Goal: Task Accomplishment & Management: Use online tool/utility

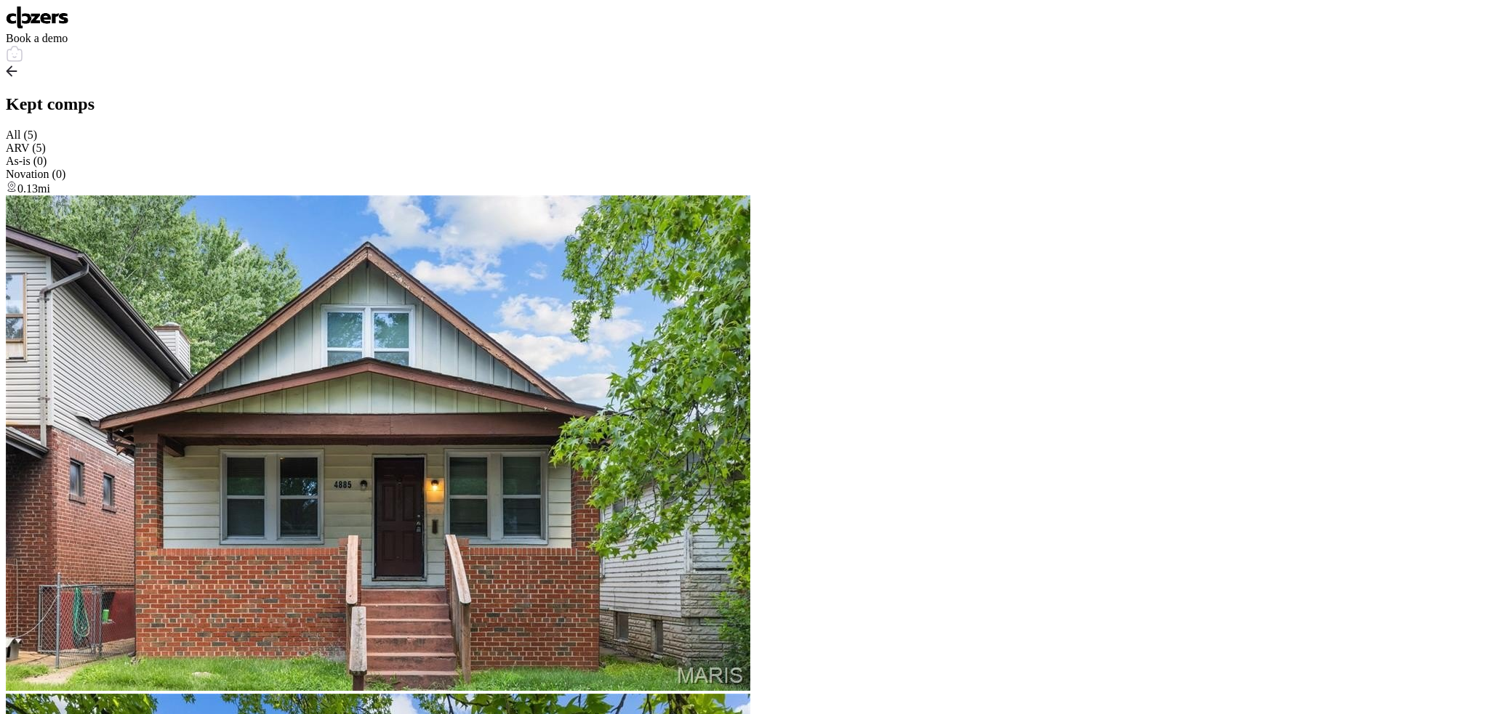
scroll to position [3149, 0]
click at [23, 21] on img at bounding box center [37, 17] width 63 height 23
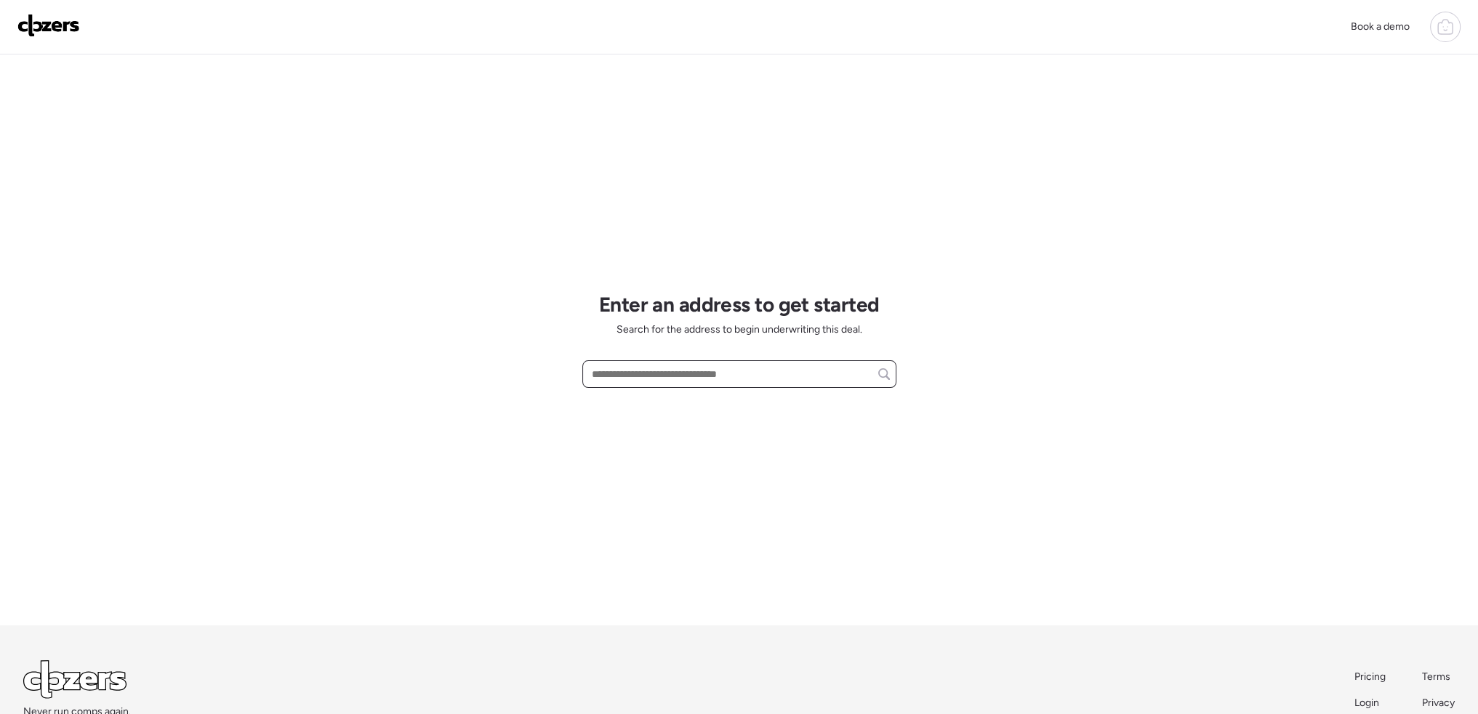
click at [630, 378] on input "text" at bounding box center [739, 374] width 301 height 20
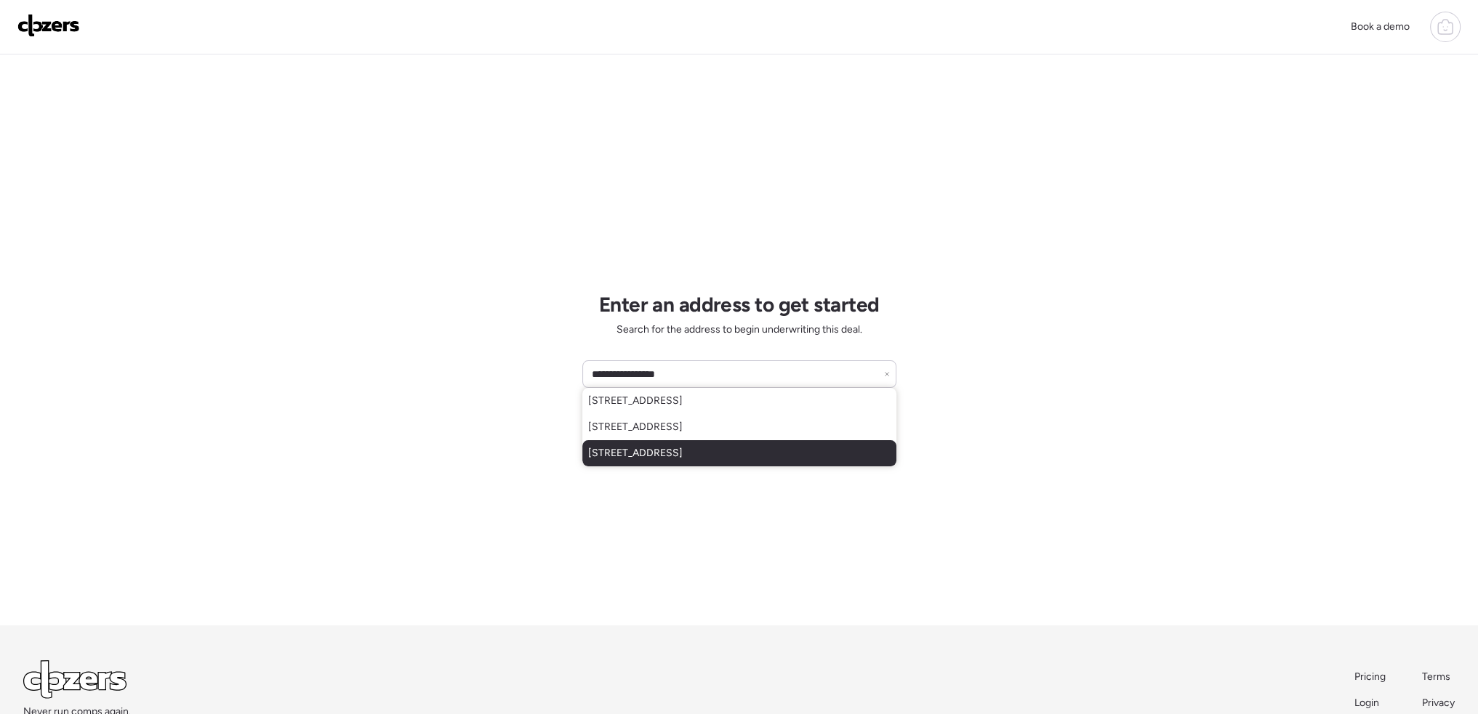
click at [683, 454] on span "753 Watersedge Dr, Florissant, MO, 63034" at bounding box center [635, 453] width 94 height 15
type input "**********"
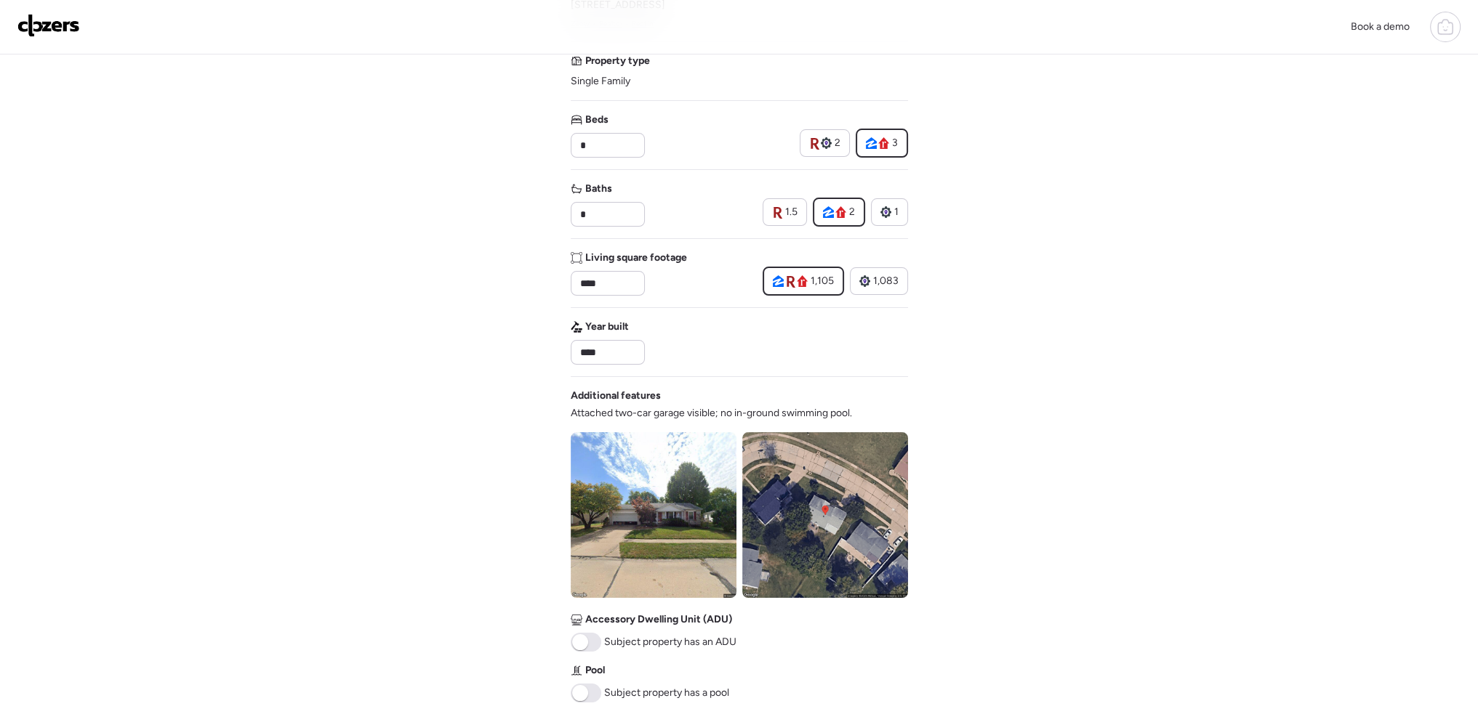
scroll to position [363, 0]
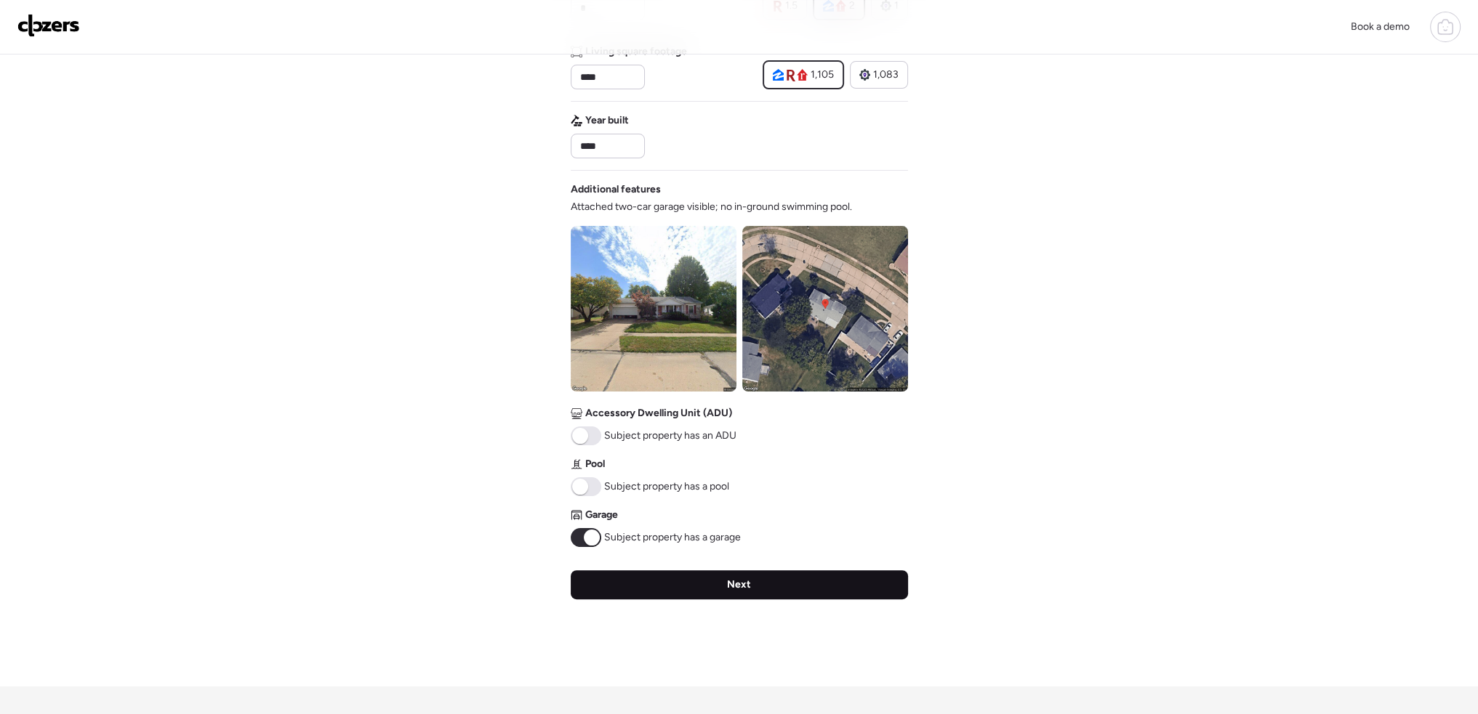
click at [649, 584] on div "Next" at bounding box center [739, 585] width 337 height 29
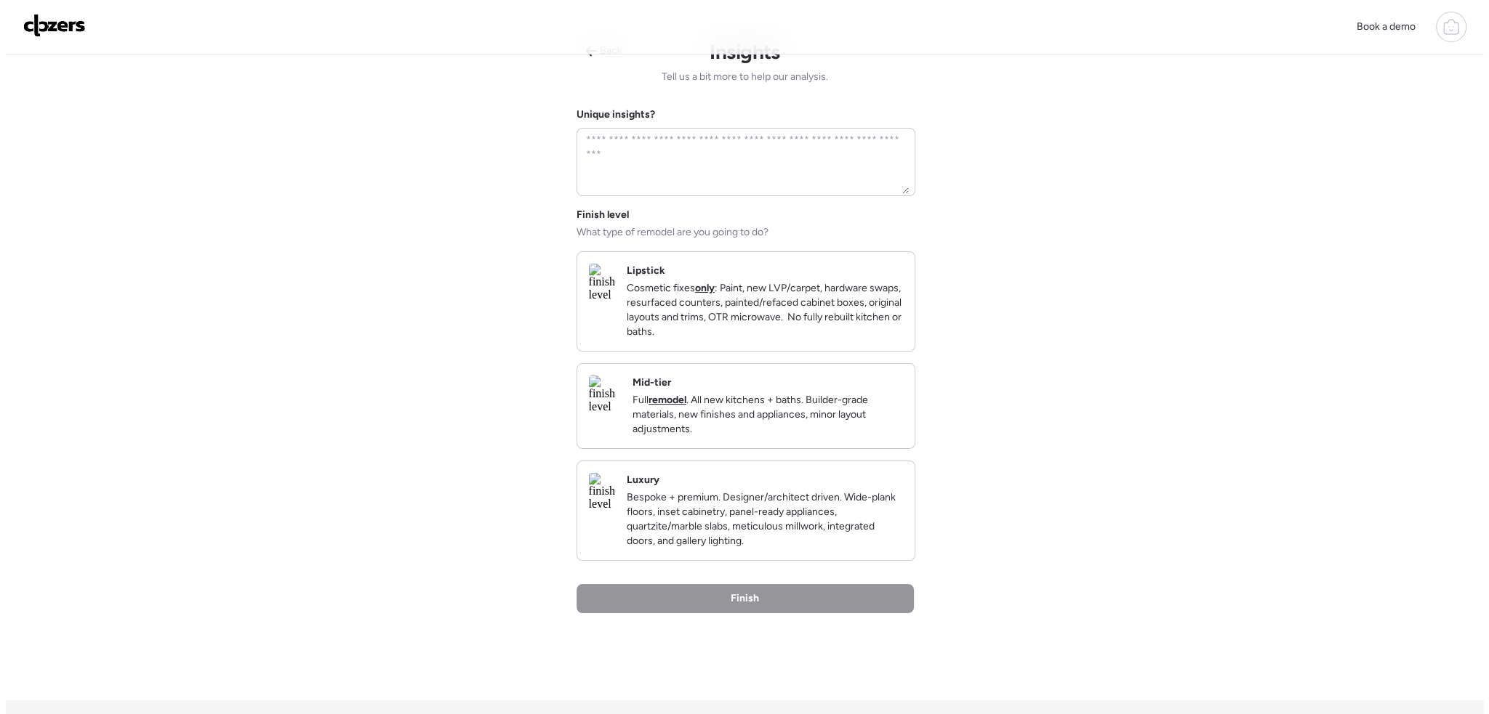
scroll to position [0, 0]
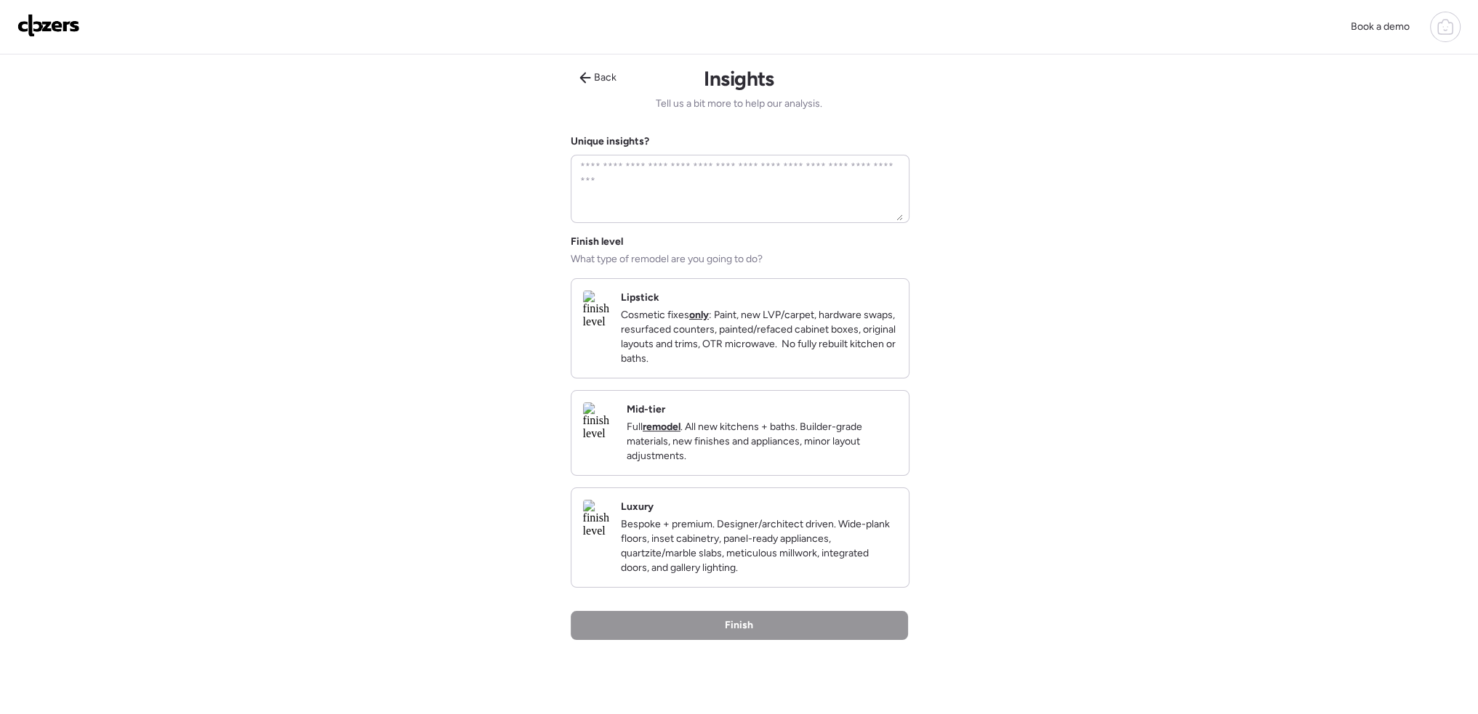
click at [680, 433] on strong "remodel" at bounding box center [662, 427] width 38 height 12
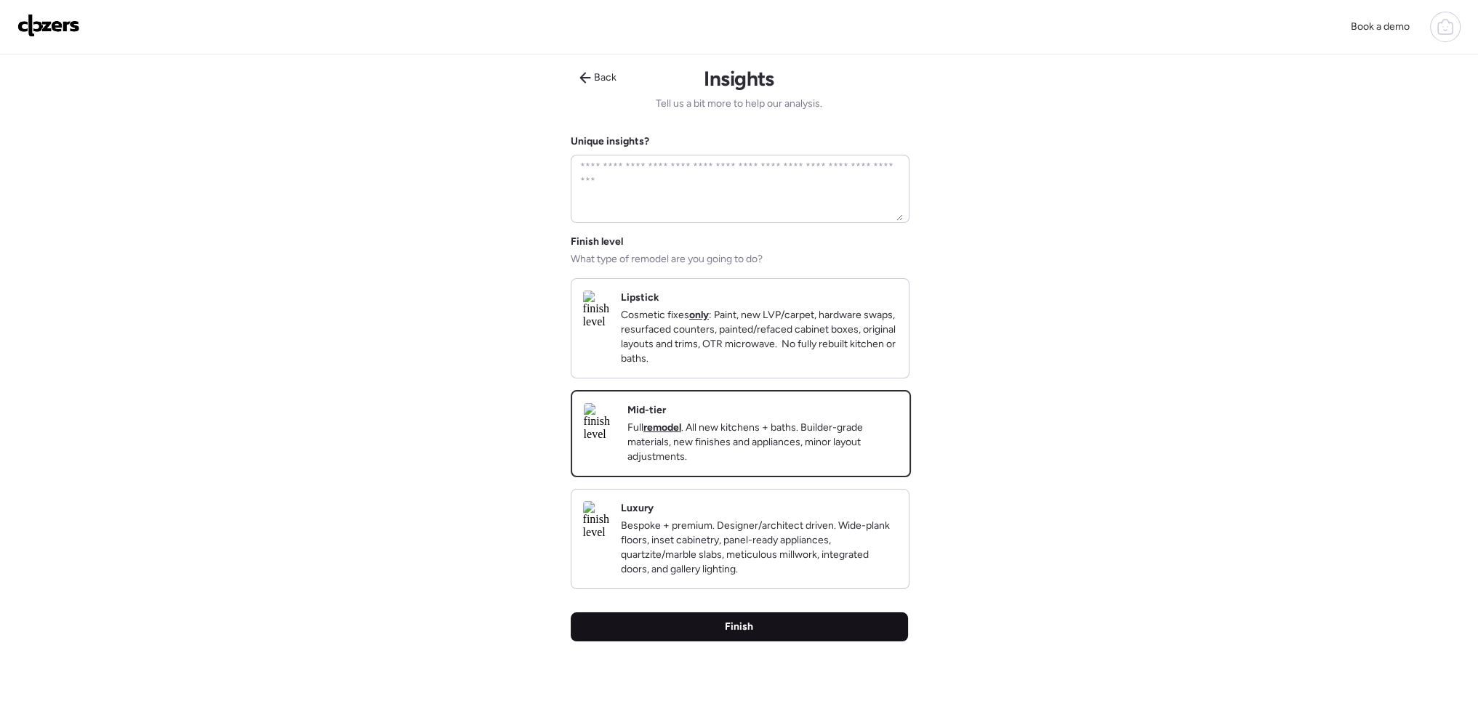
click at [792, 642] on div "Finish" at bounding box center [739, 627] width 337 height 29
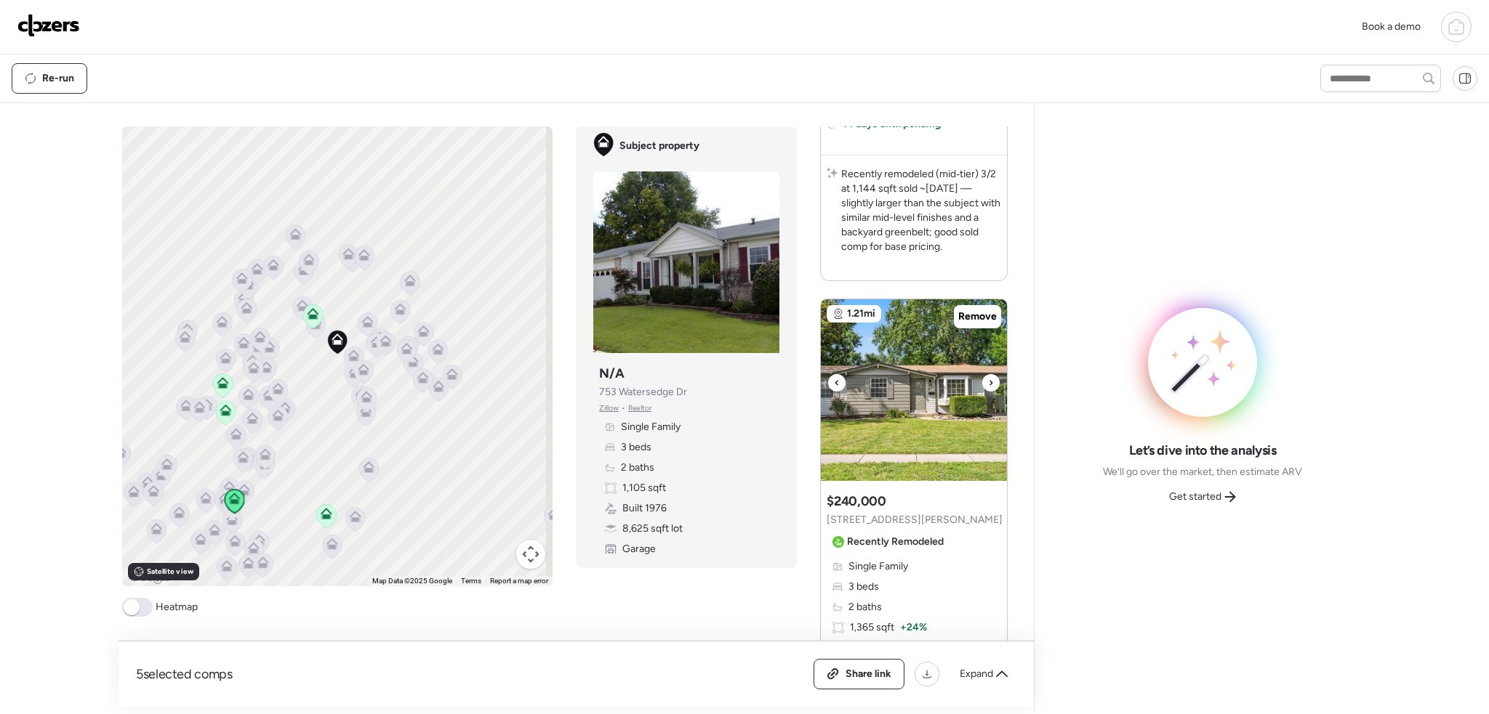
scroll to position [581, 0]
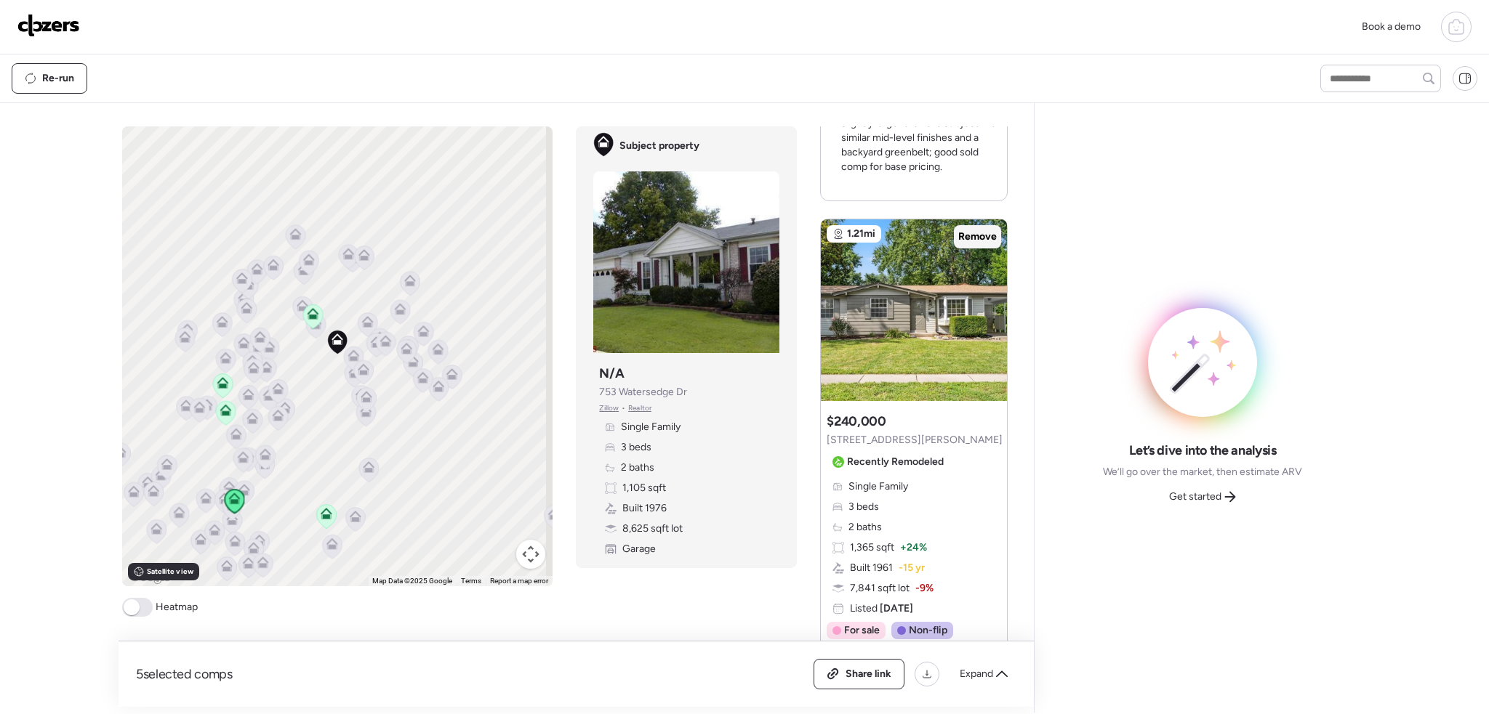
click at [965, 233] on span "Remove" at bounding box center [977, 237] width 39 height 15
click at [150, 608] on span at bounding box center [137, 607] width 31 height 19
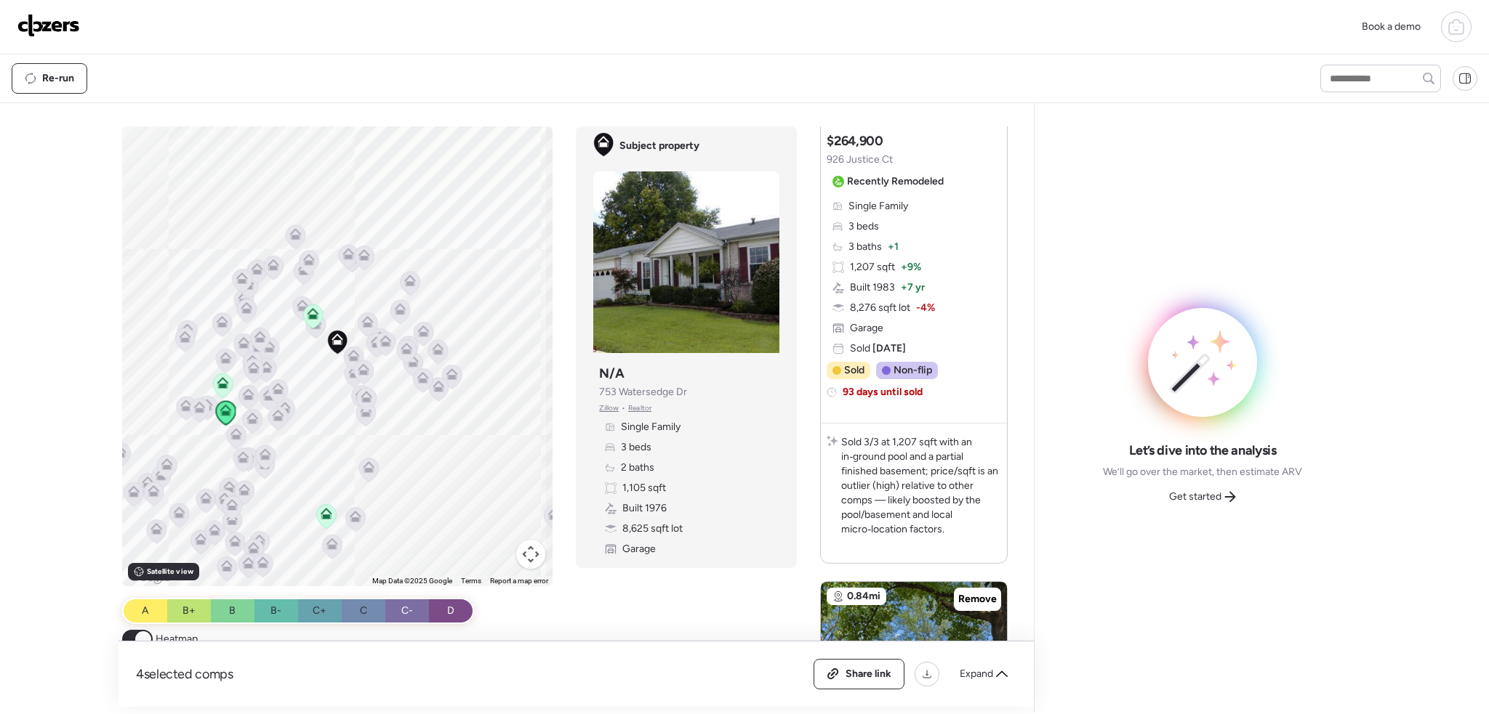
scroll to position [2247, 0]
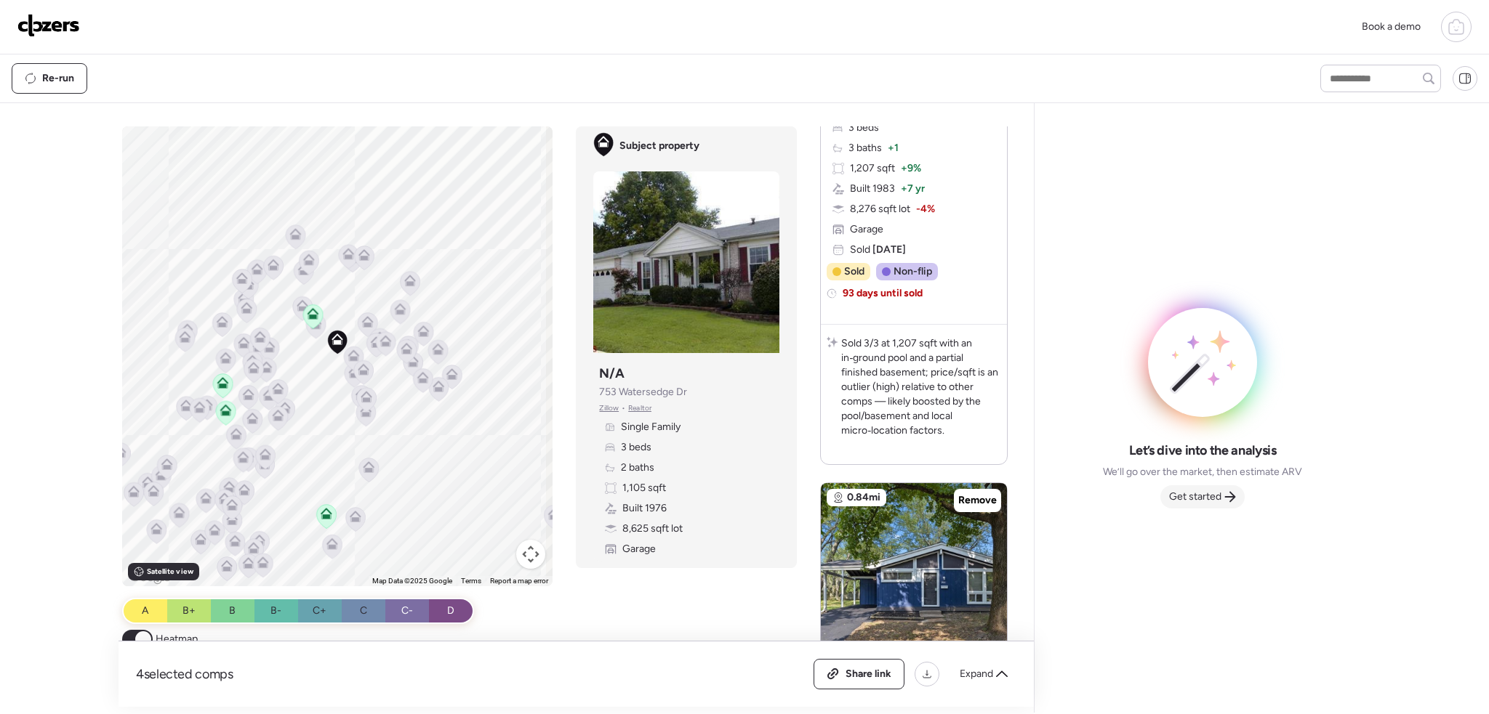
click at [1194, 496] on span "Get started" at bounding box center [1195, 497] width 52 height 15
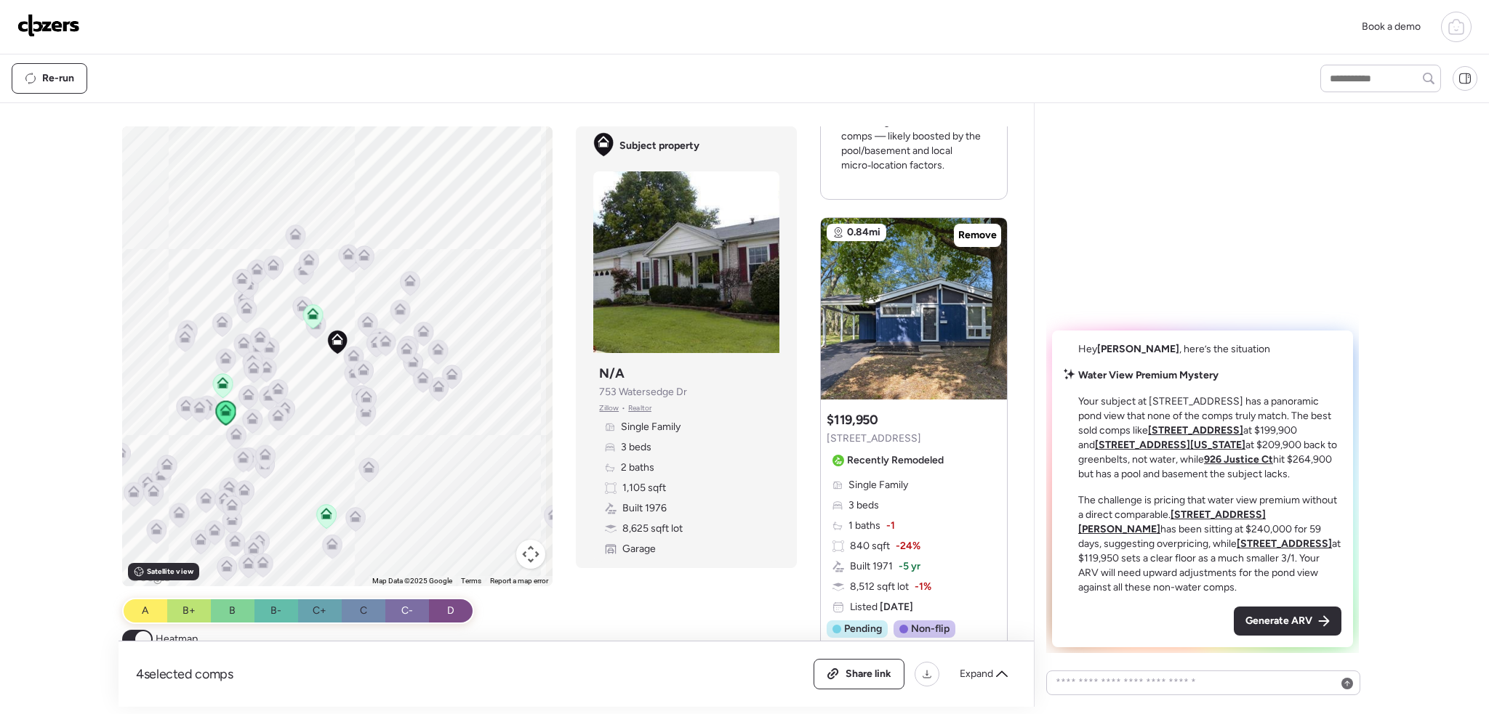
scroll to position [2538, 0]
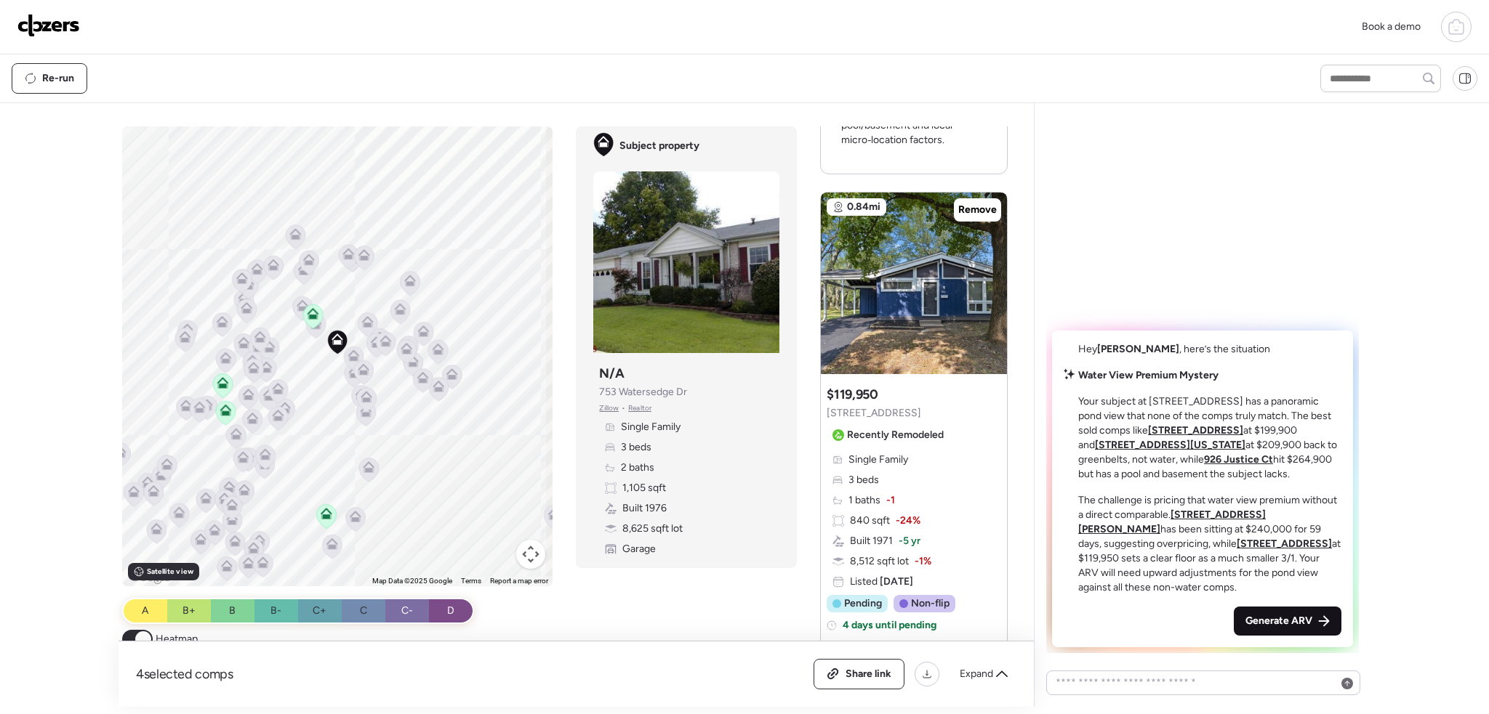
click at [1278, 619] on span "Generate ARV" at bounding box center [1278, 621] width 67 height 15
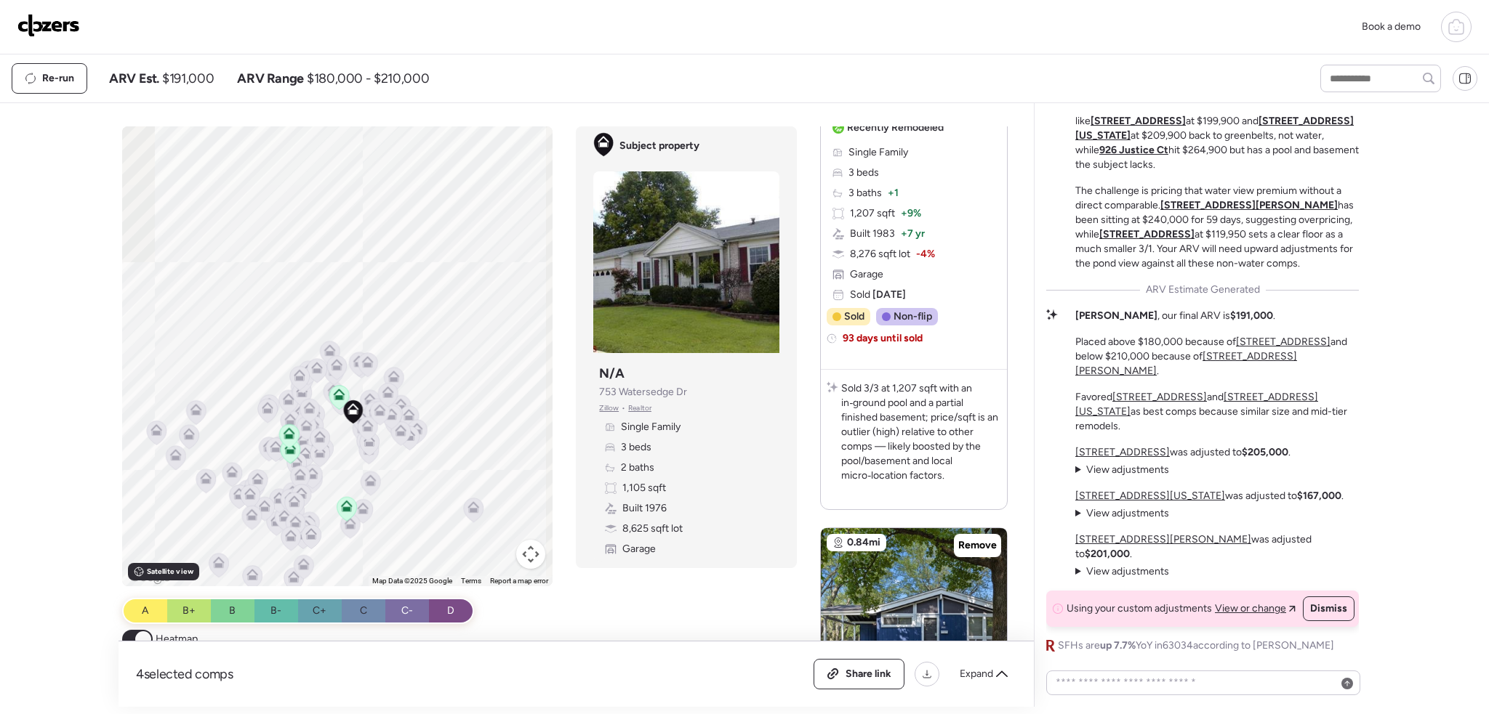
scroll to position [2335, 0]
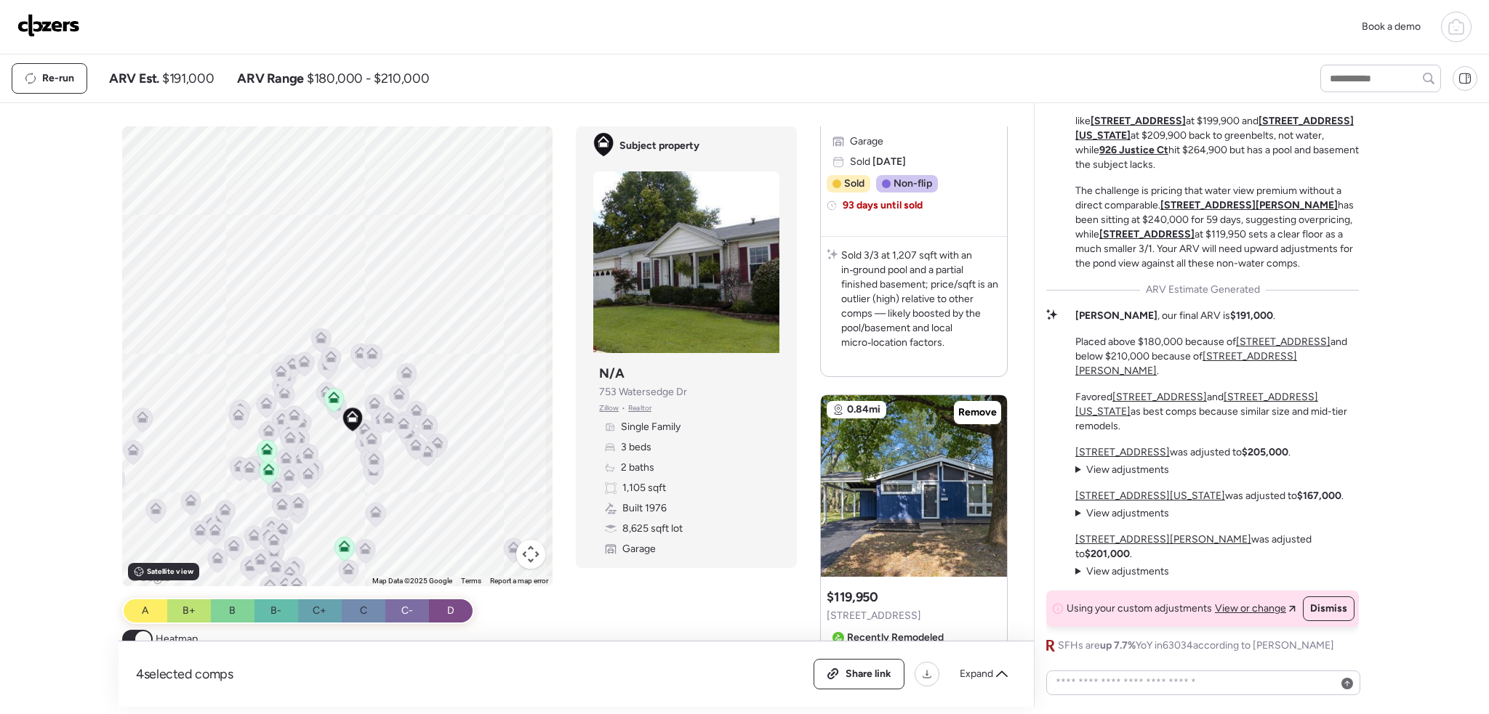
click at [1416, 438] on div "Book a demo Kept comps All (4) ARV (4) As-is (0) Novation (0) 0.23mi Remove $26…" at bounding box center [744, 353] width 1489 height 707
click at [624, 627] on div "To activate drag with keyboard, press Alt + Enter. Once in keyboard drag state,…" at bounding box center [567, 416] width 891 height 581
drag, startPoint x: 52, startPoint y: 655, endPoint x: 18, endPoint y: 610, distance: 56.1
click at [51, 653] on div "Book a demo Kept comps All (4) ARV (4) As-is (0) Novation (0) 0.23mi Remove $26…" at bounding box center [744, 353] width 1489 height 707
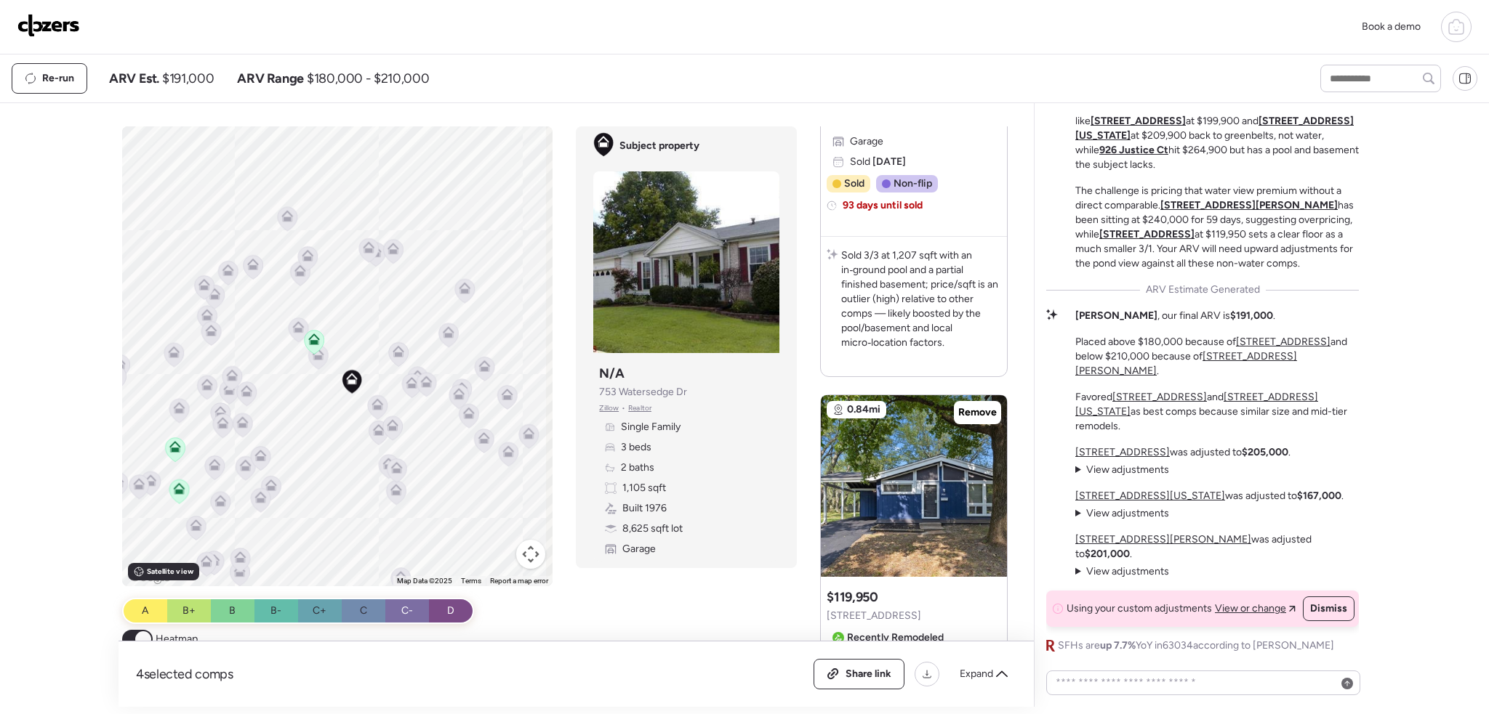
click at [313, 357] on icon at bounding box center [317, 357] width 9 height 4
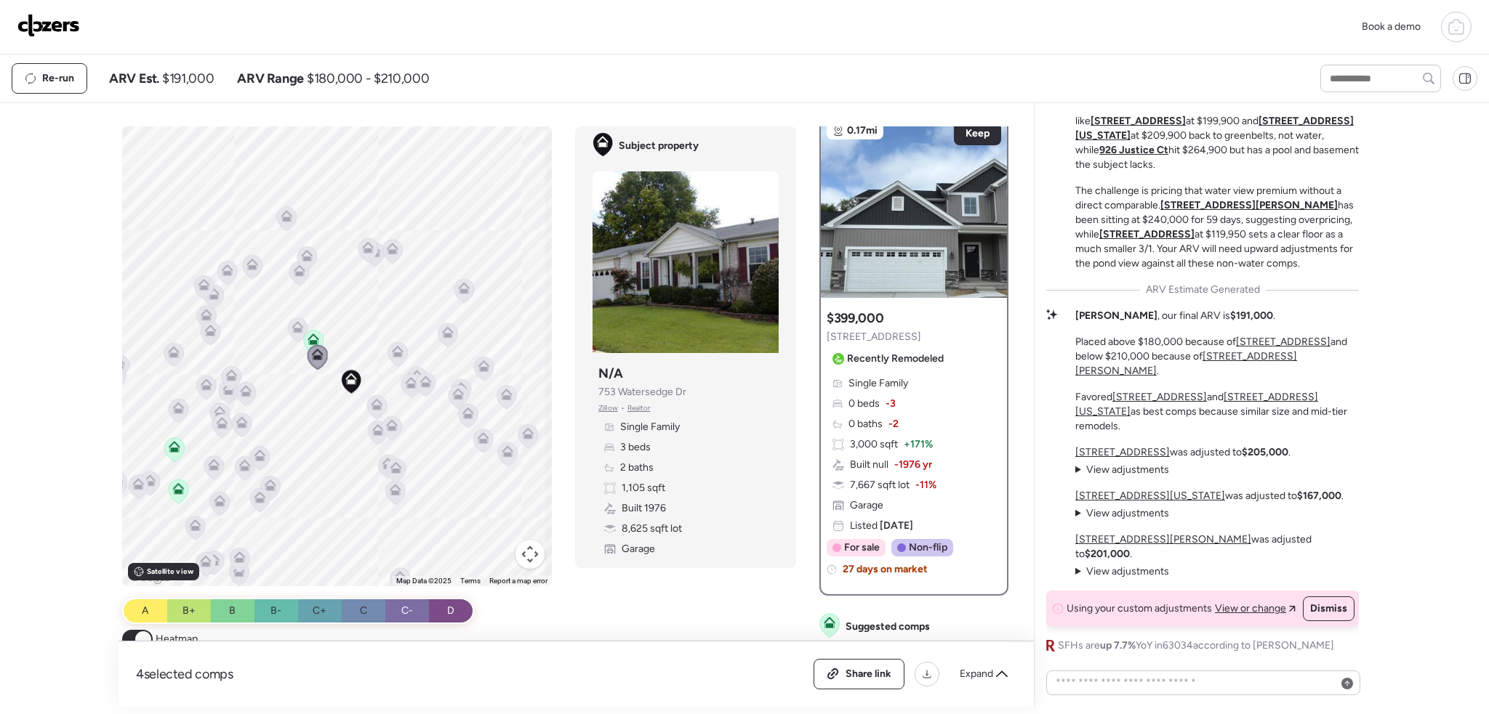
scroll to position [0, 0]
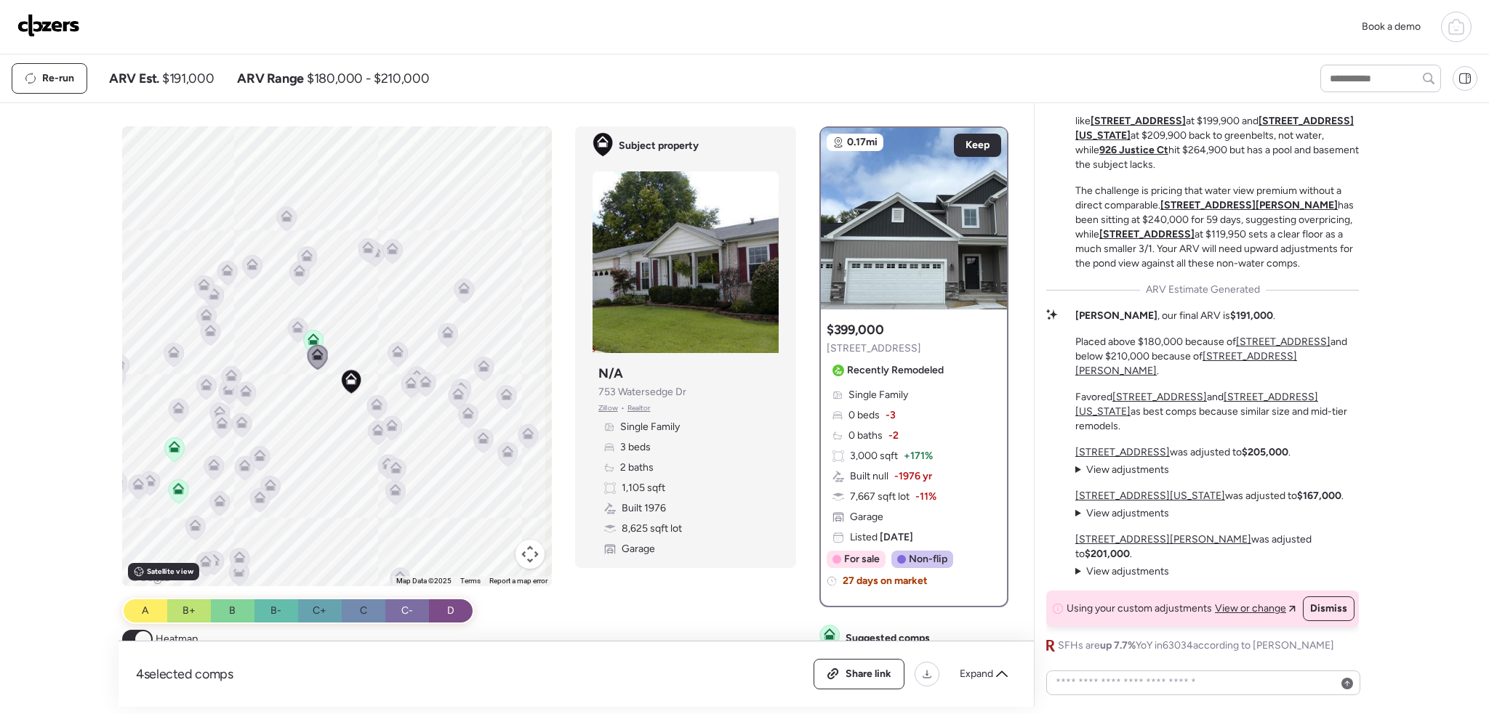
click at [376, 409] on icon at bounding box center [376, 407] width 9 height 4
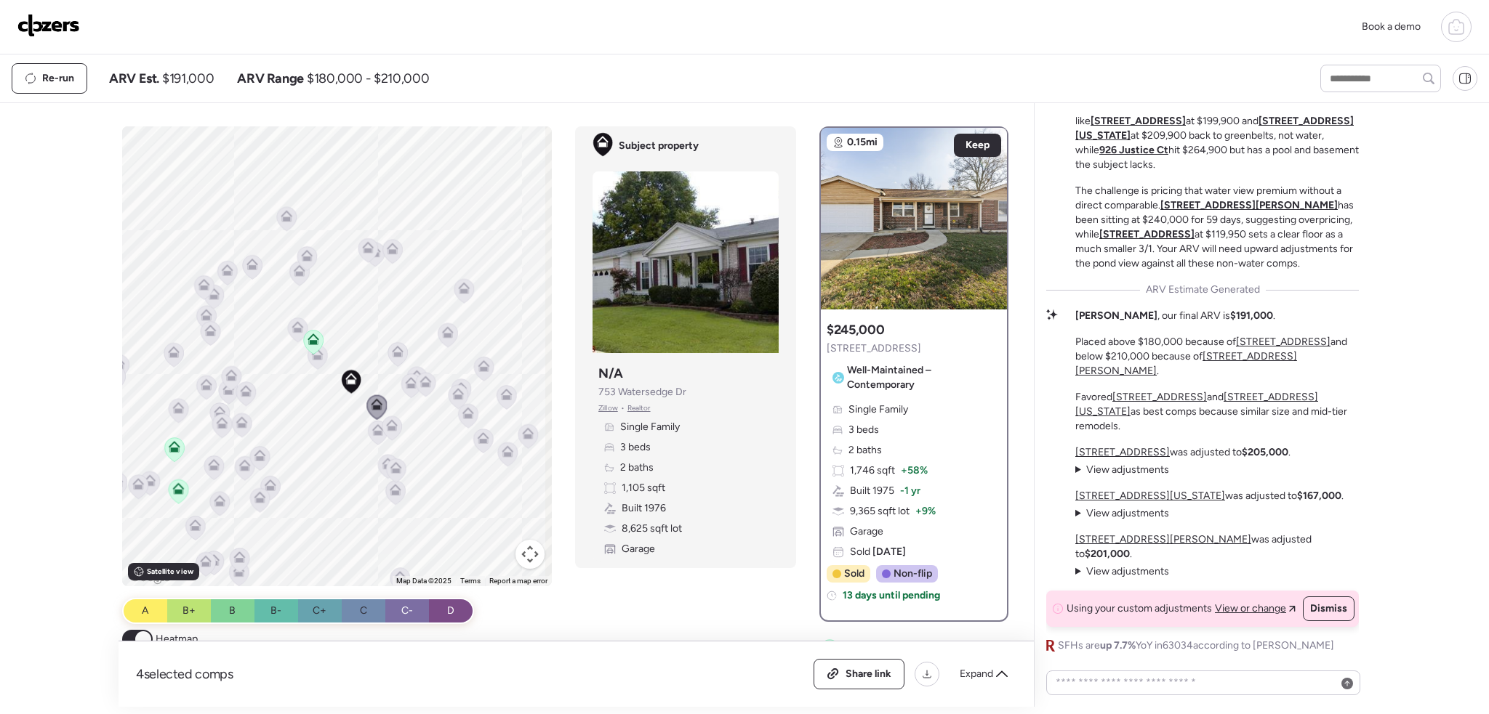
click at [373, 434] on icon at bounding box center [377, 432] width 9 height 4
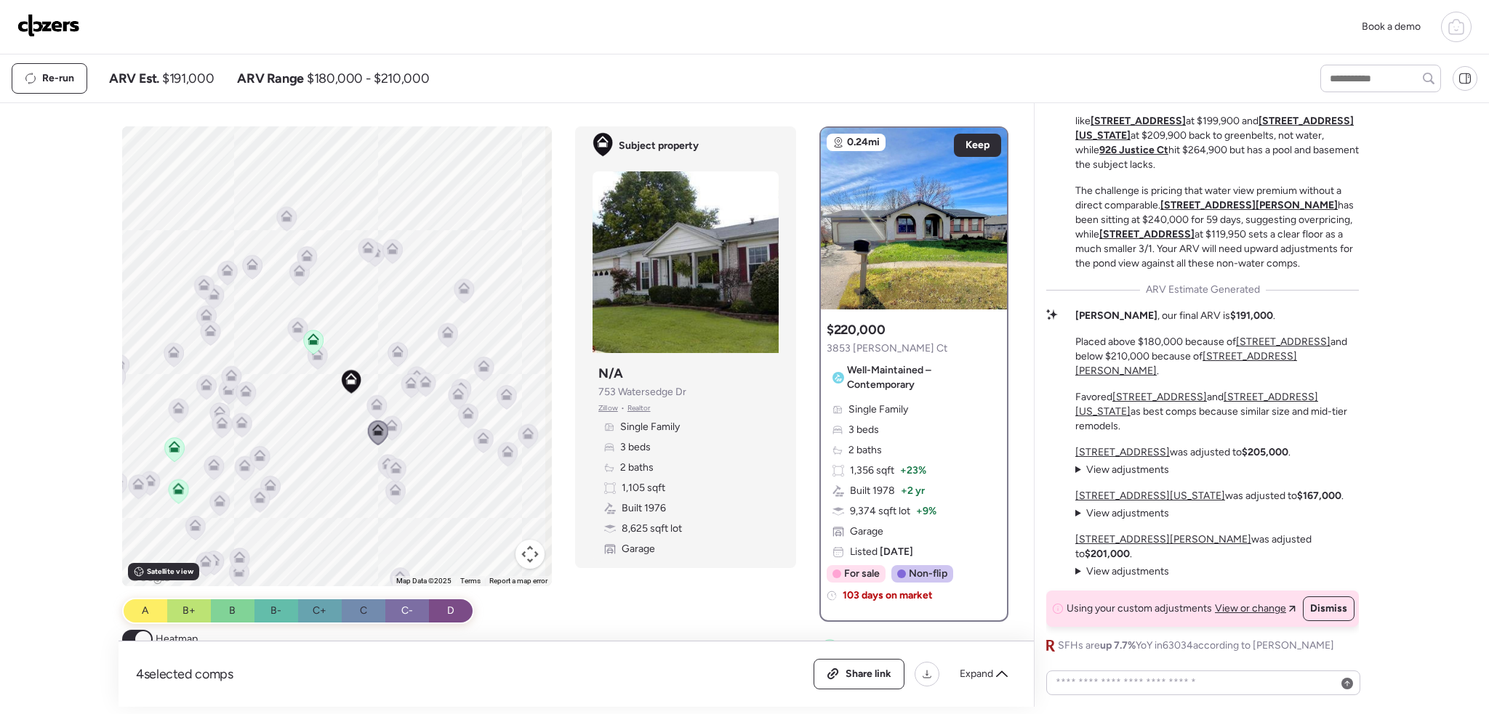
click at [390, 427] on icon at bounding box center [391, 428] width 9 height 4
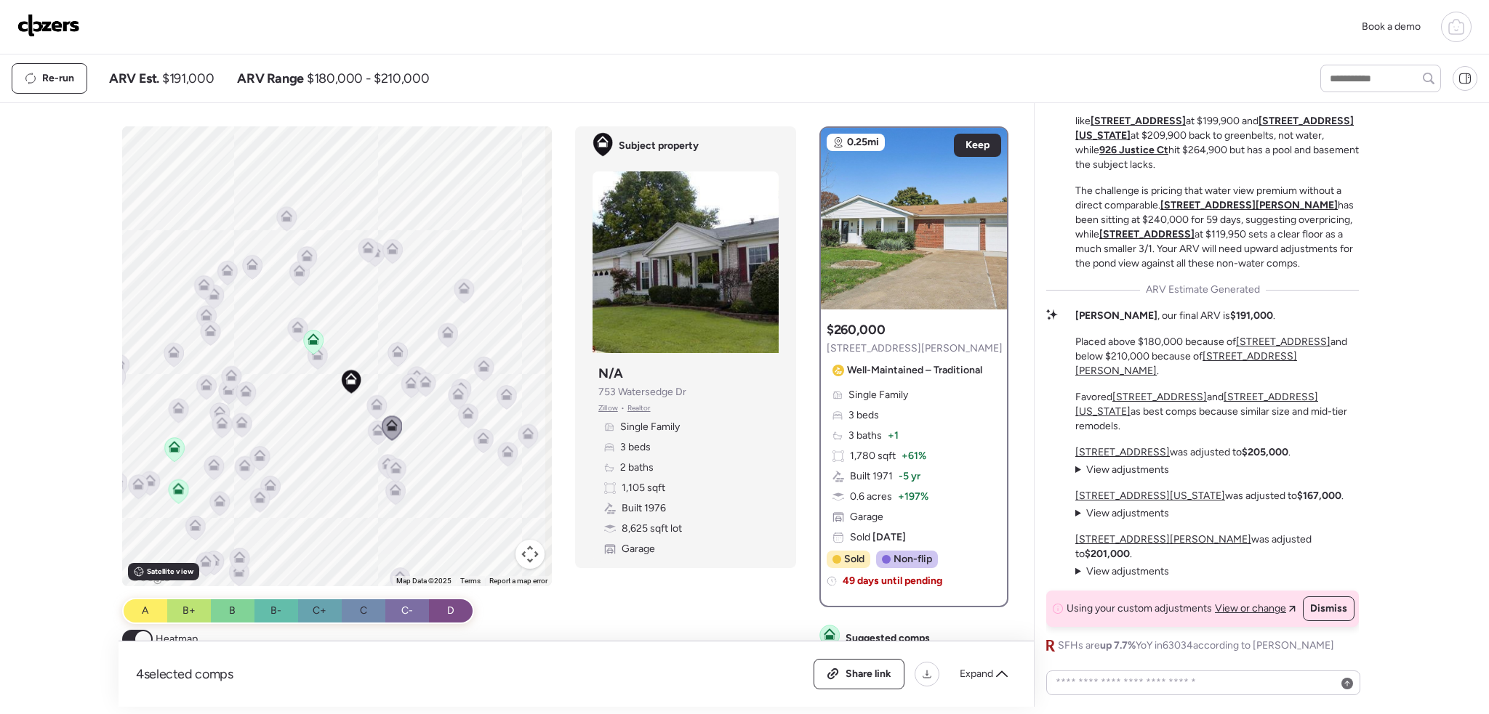
click at [404, 388] on icon at bounding box center [411, 386] width 20 height 24
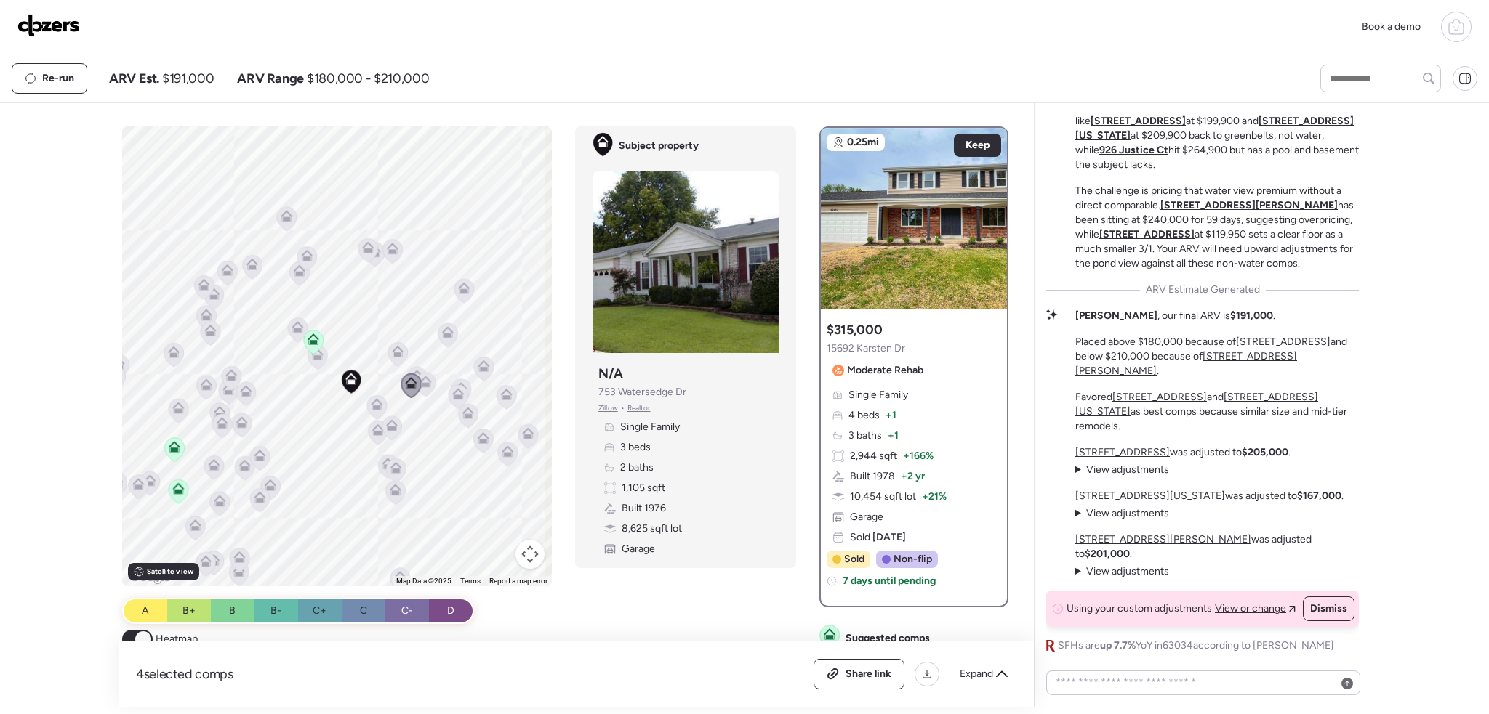
click at [401, 361] on icon at bounding box center [397, 354] width 20 height 25
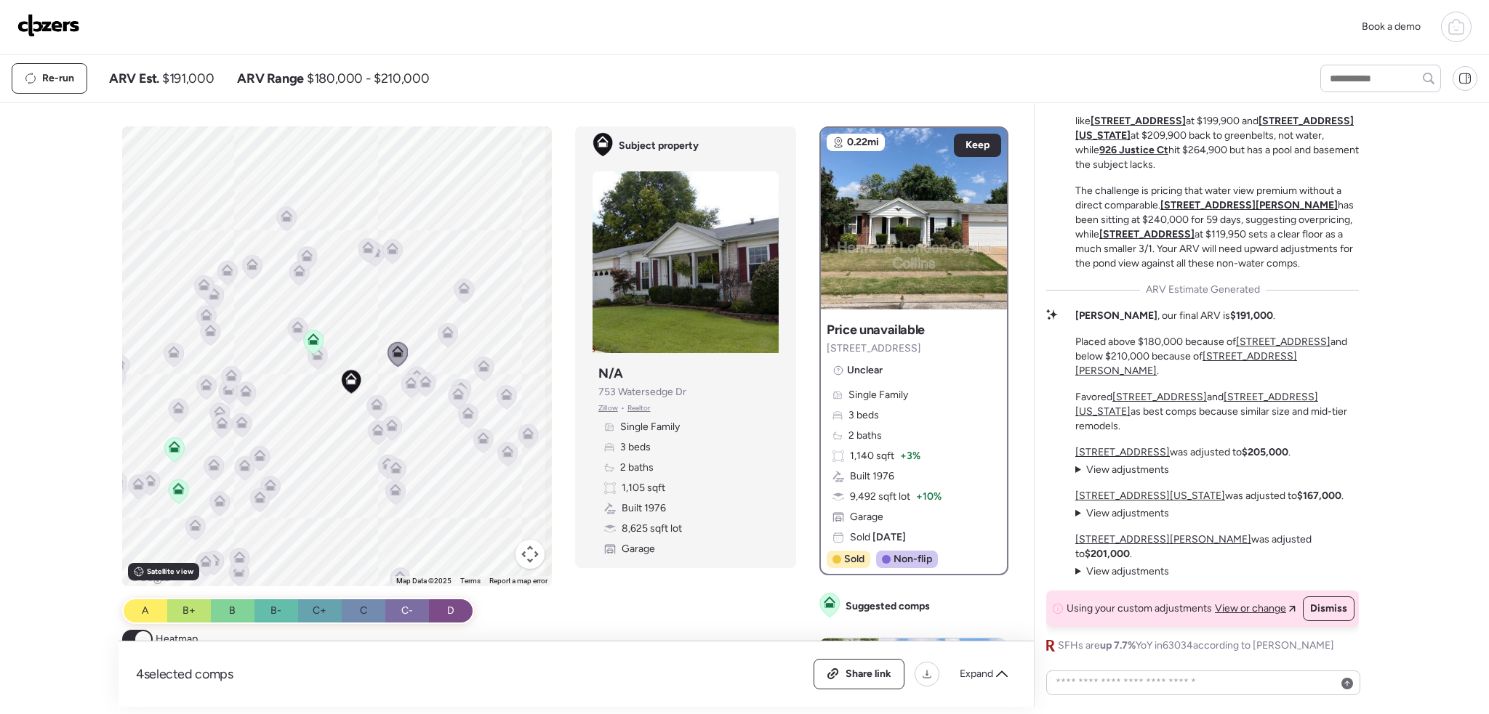
click at [292, 325] on icon at bounding box center [297, 324] width 11 height 7
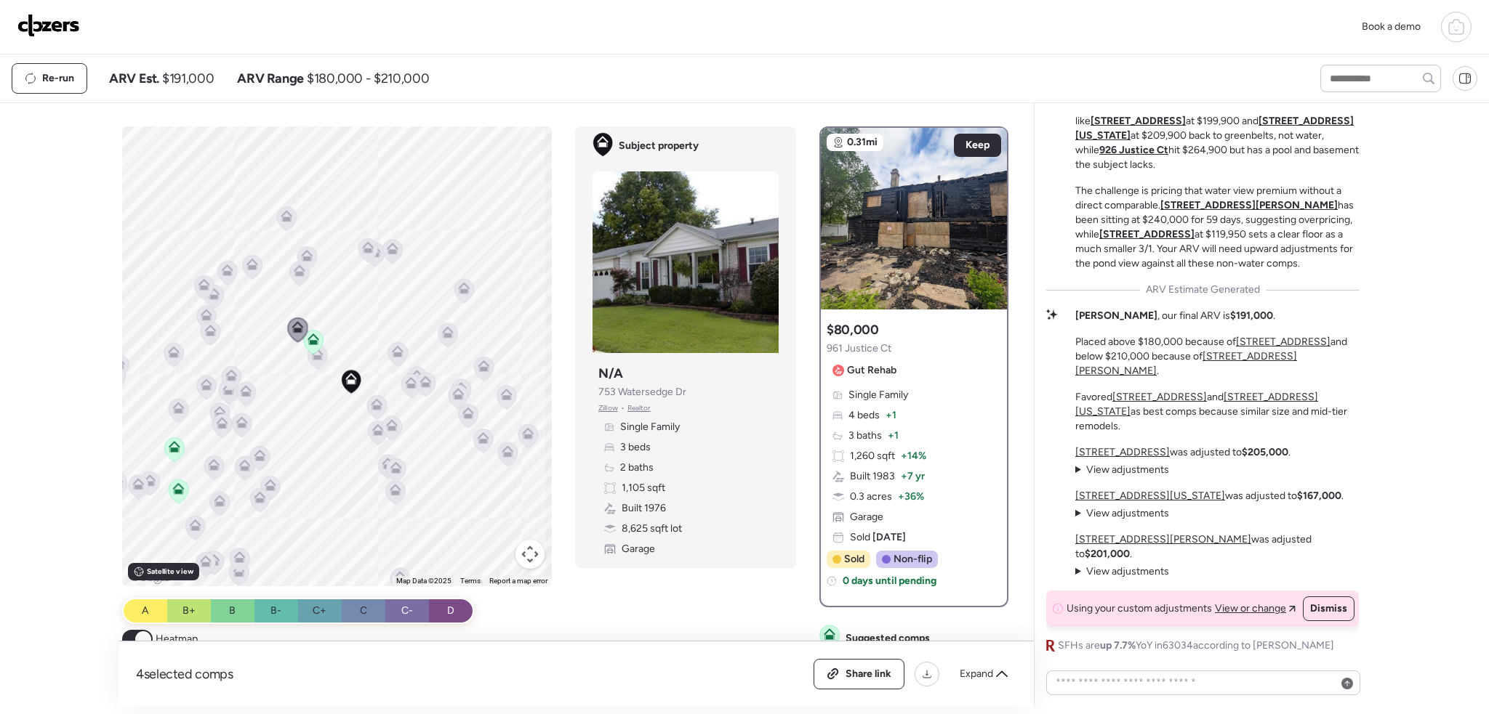
click at [315, 355] on div at bounding box center [313, 343] width 20 height 27
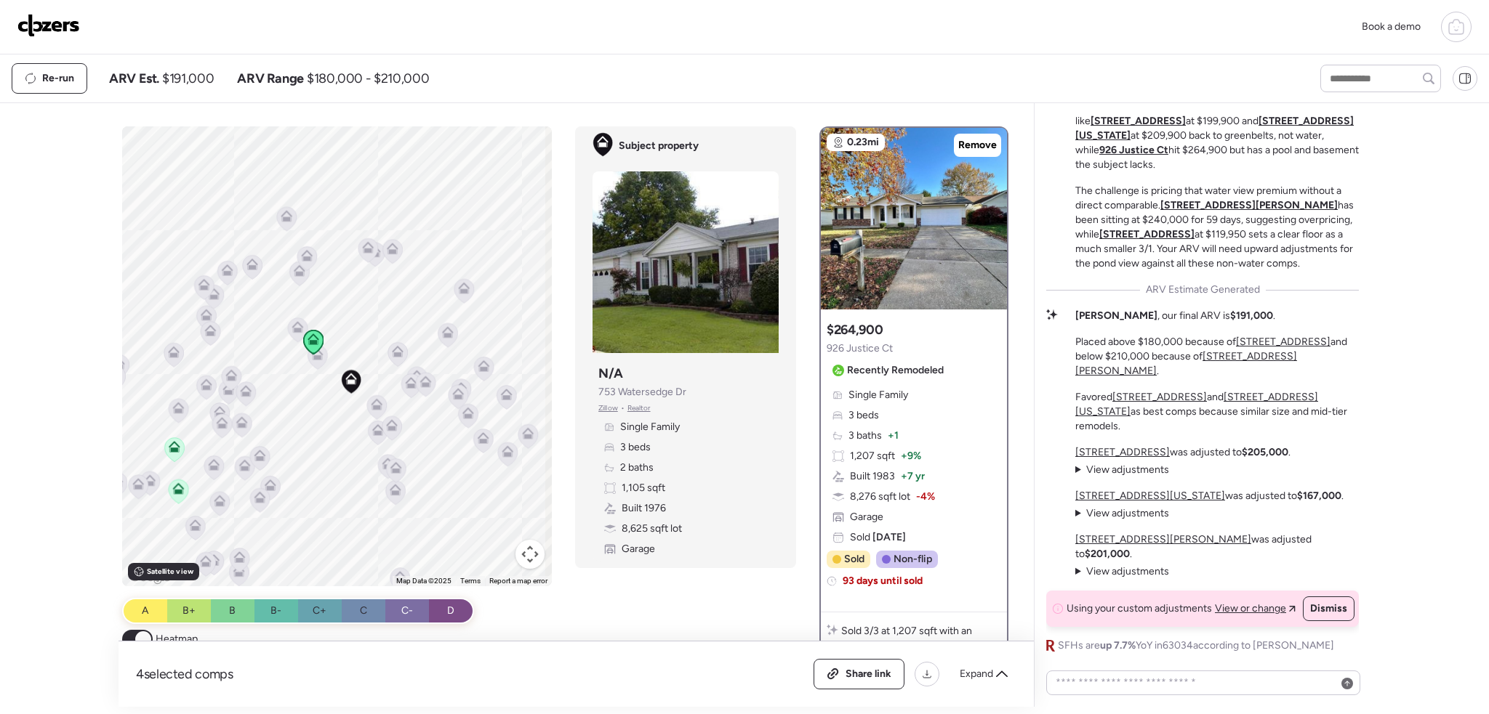
click at [396, 467] on icon at bounding box center [396, 468] width 12 height 12
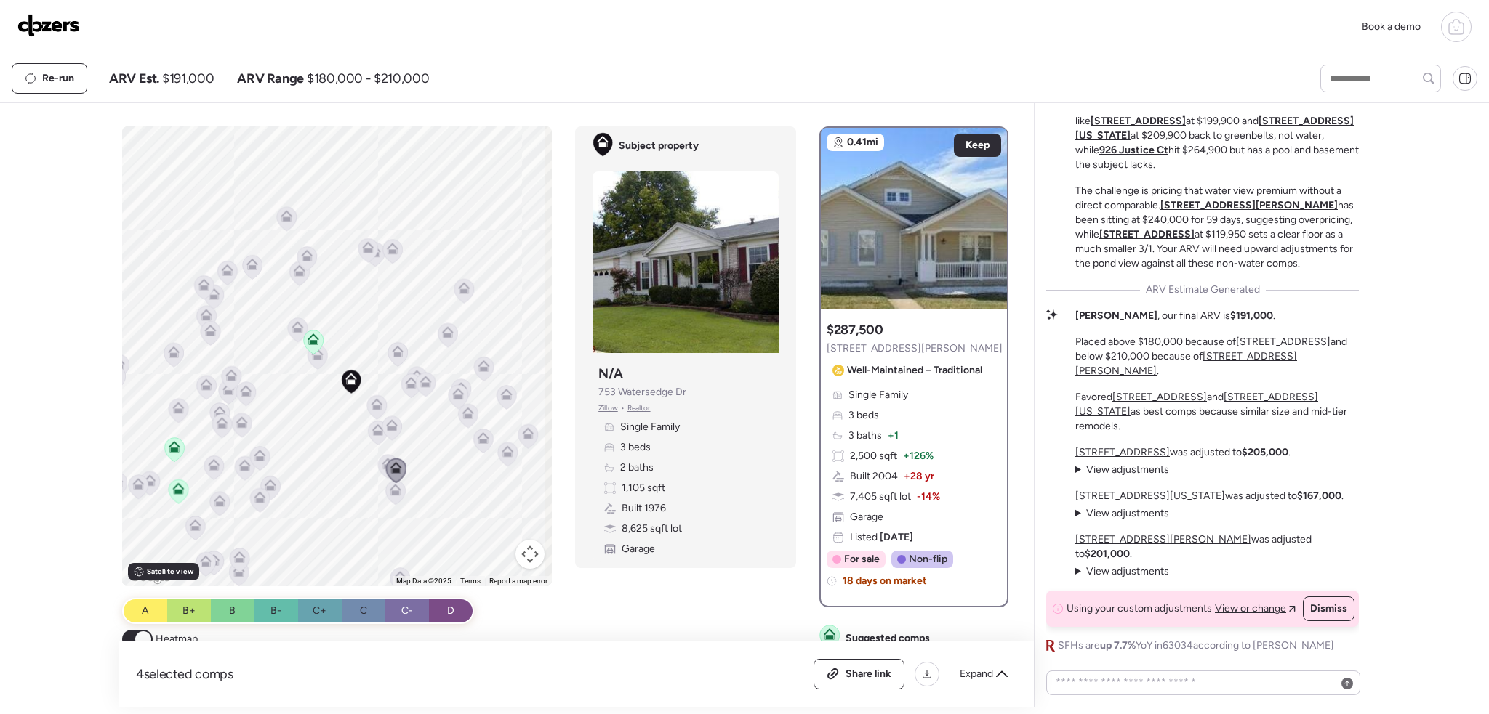
click at [378, 462] on icon at bounding box center [388, 466] width 20 height 24
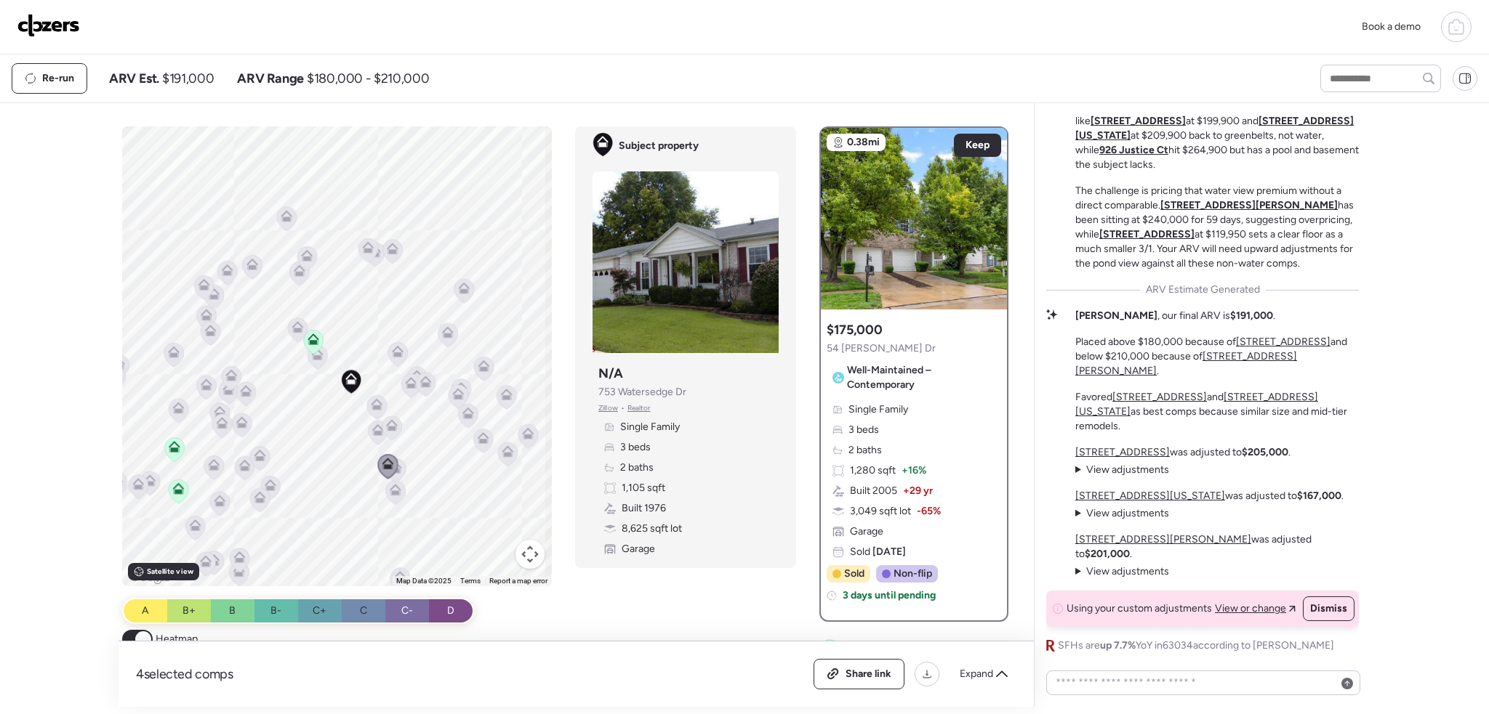
click at [406, 379] on icon at bounding box center [411, 380] width 11 height 7
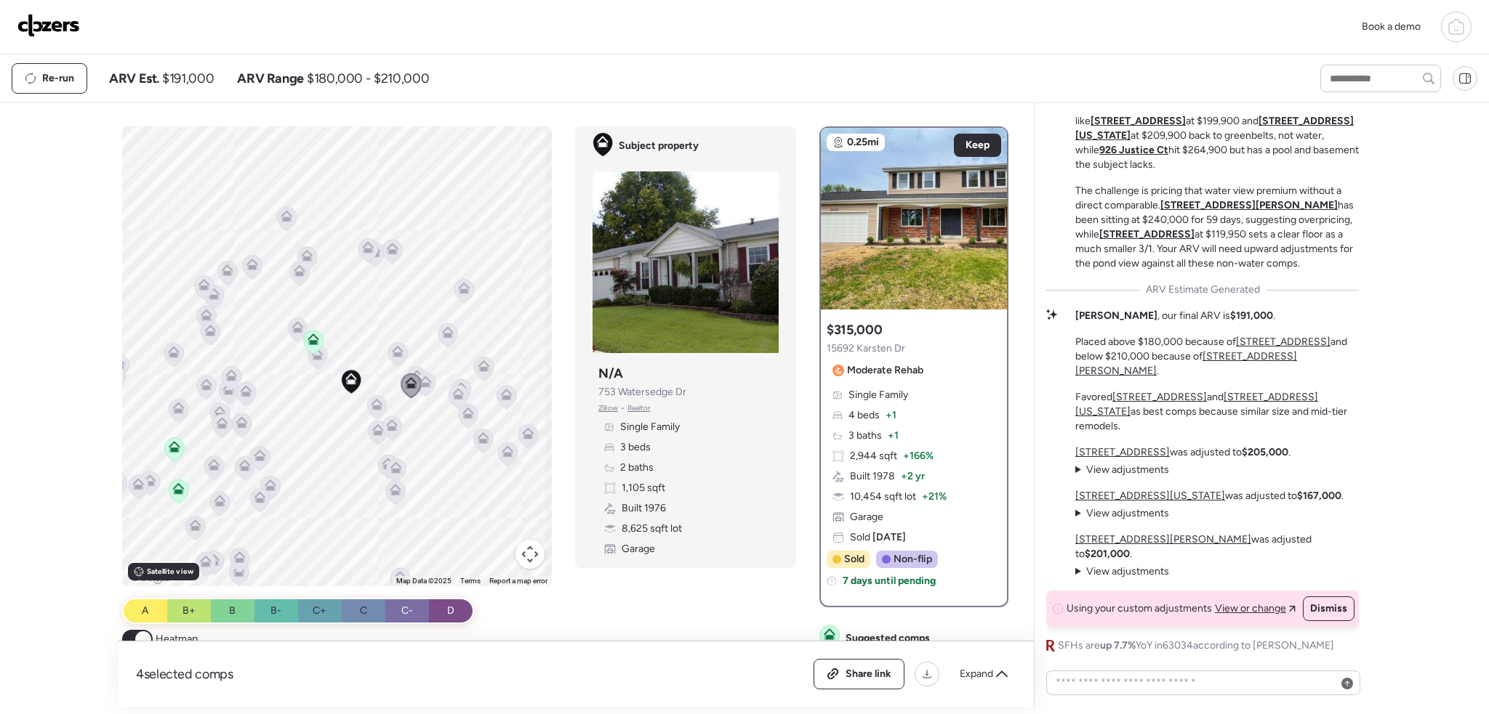
click at [411, 370] on icon at bounding box center [417, 376] width 12 height 12
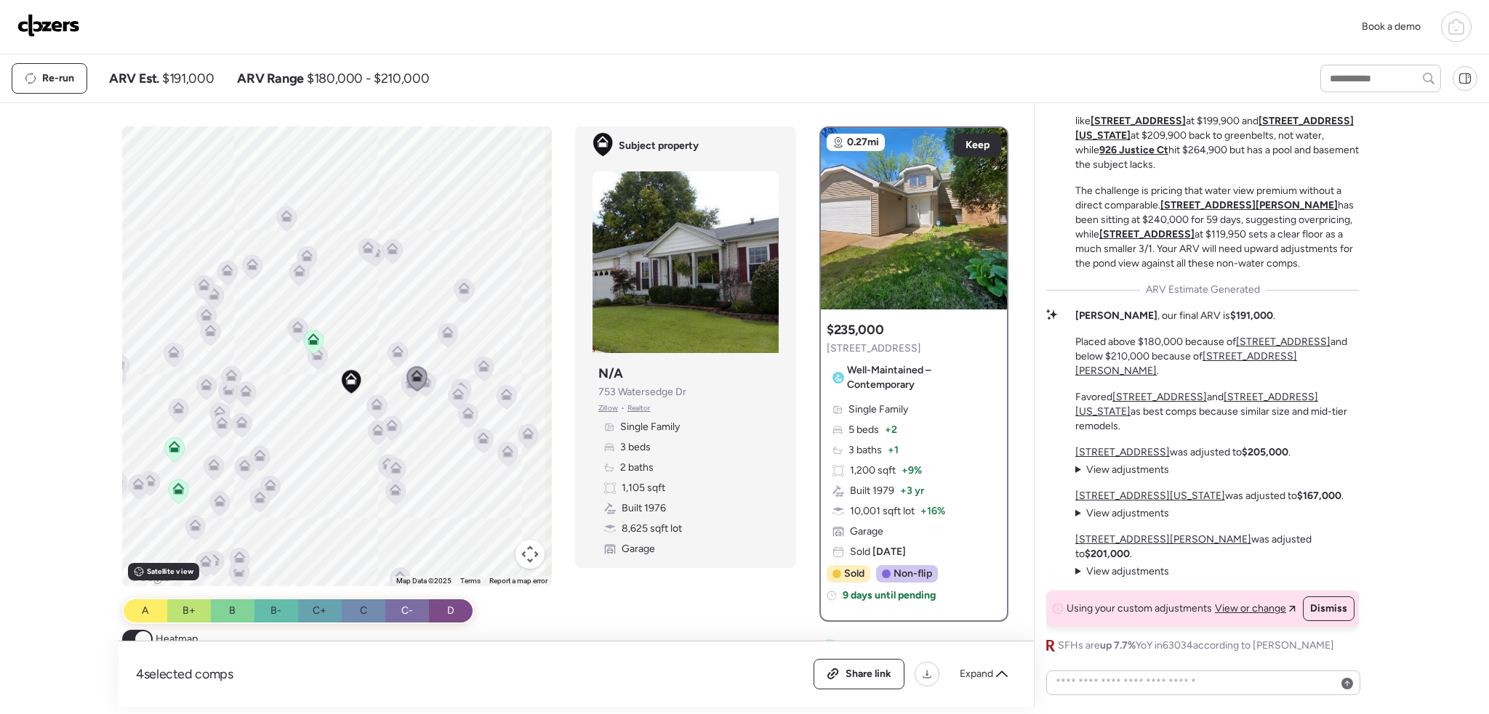
click at [395, 350] on icon at bounding box center [398, 351] width 12 height 12
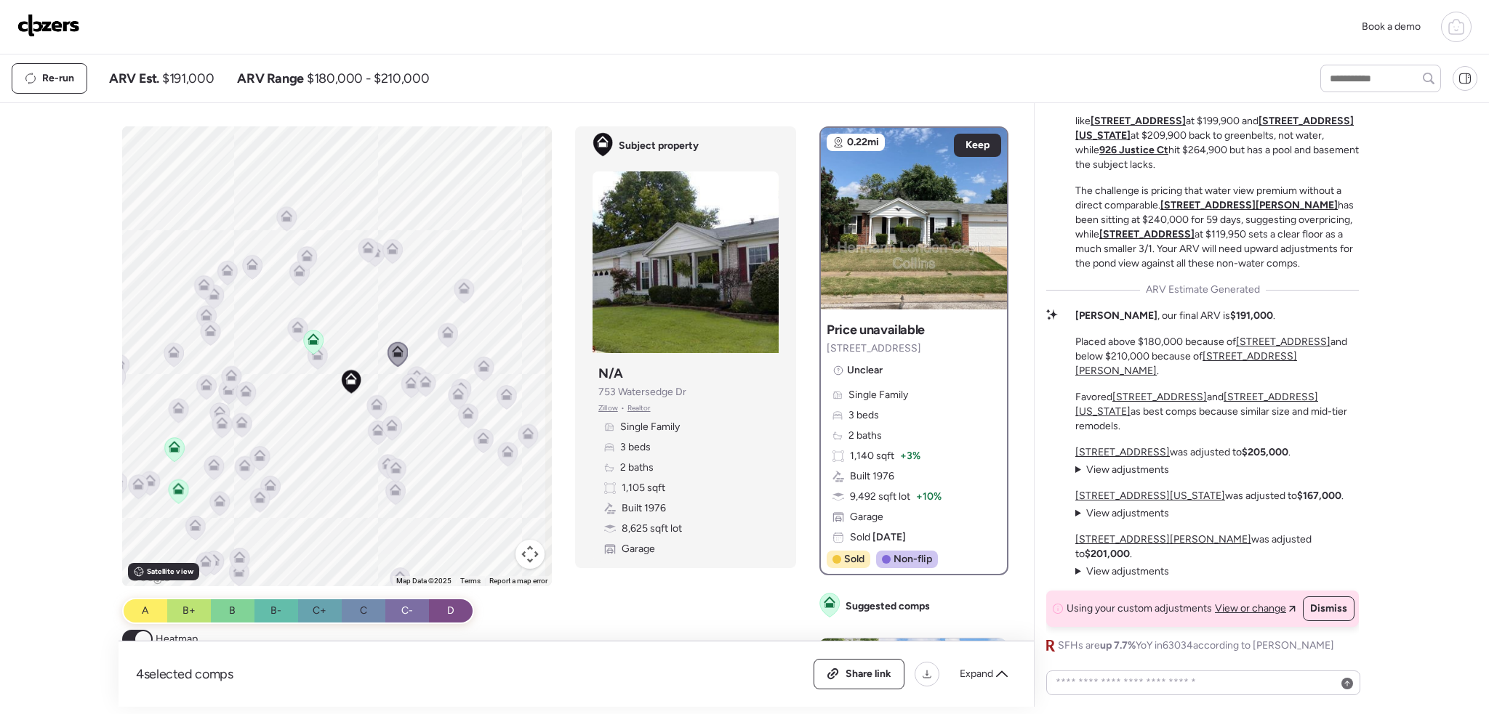
click at [375, 408] on icon at bounding box center [376, 407] width 9 height 4
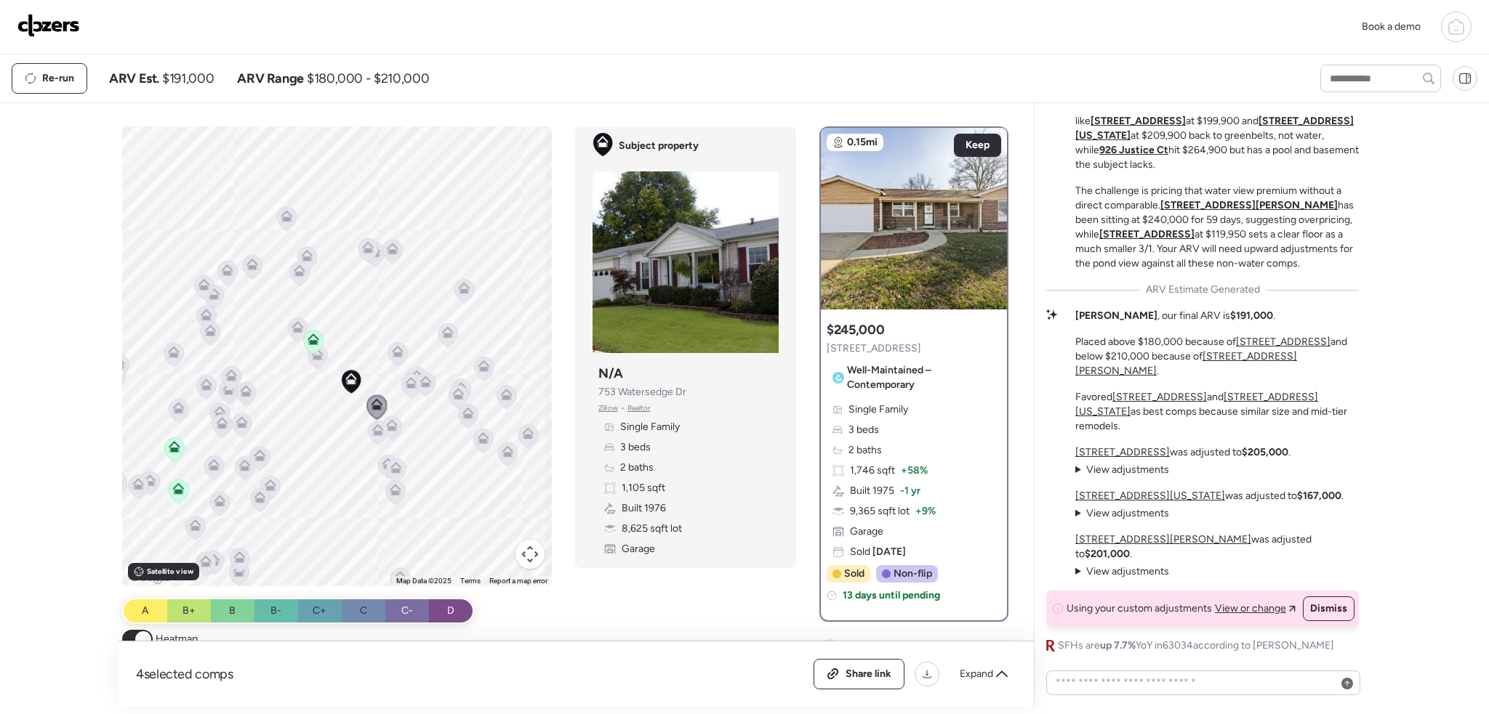
click at [369, 428] on icon at bounding box center [379, 433] width 20 height 24
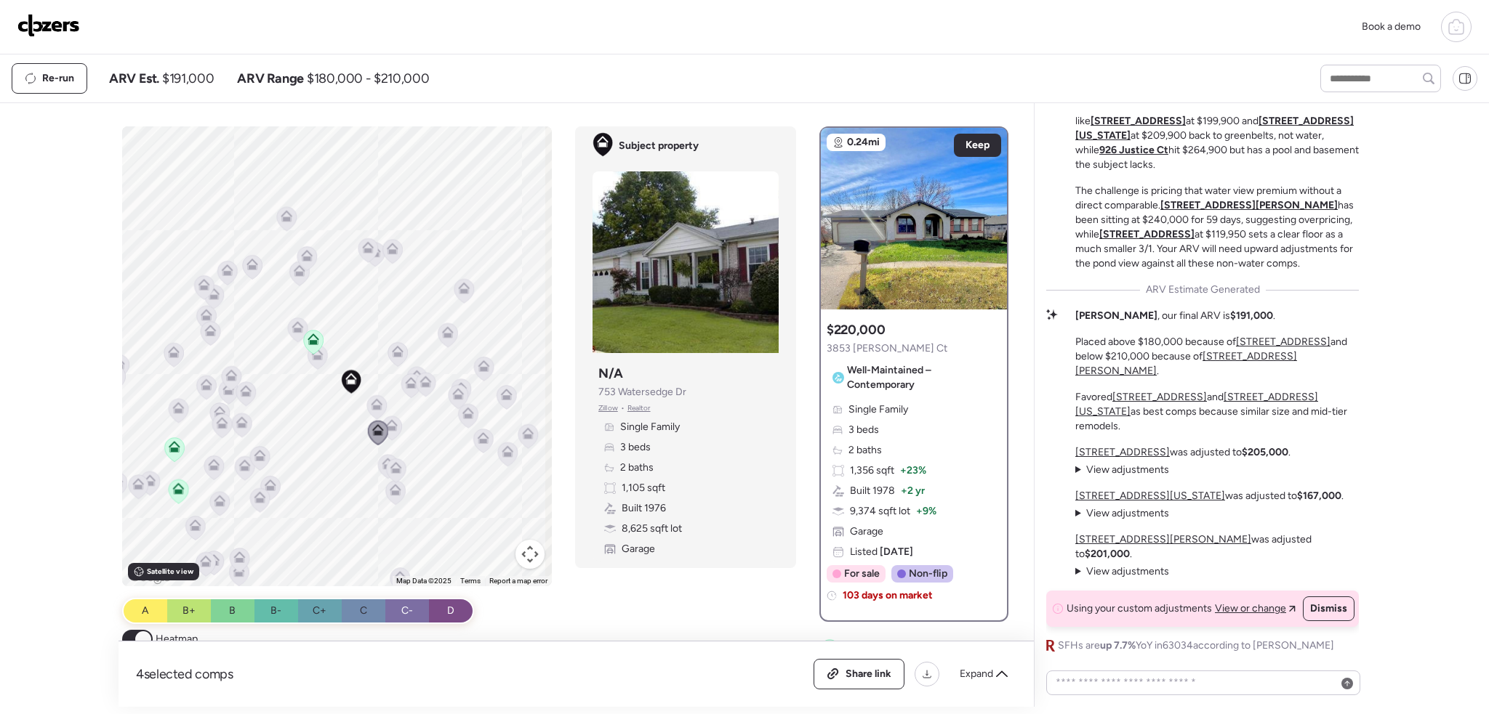
click at [387, 430] on icon at bounding box center [391, 428] width 9 height 4
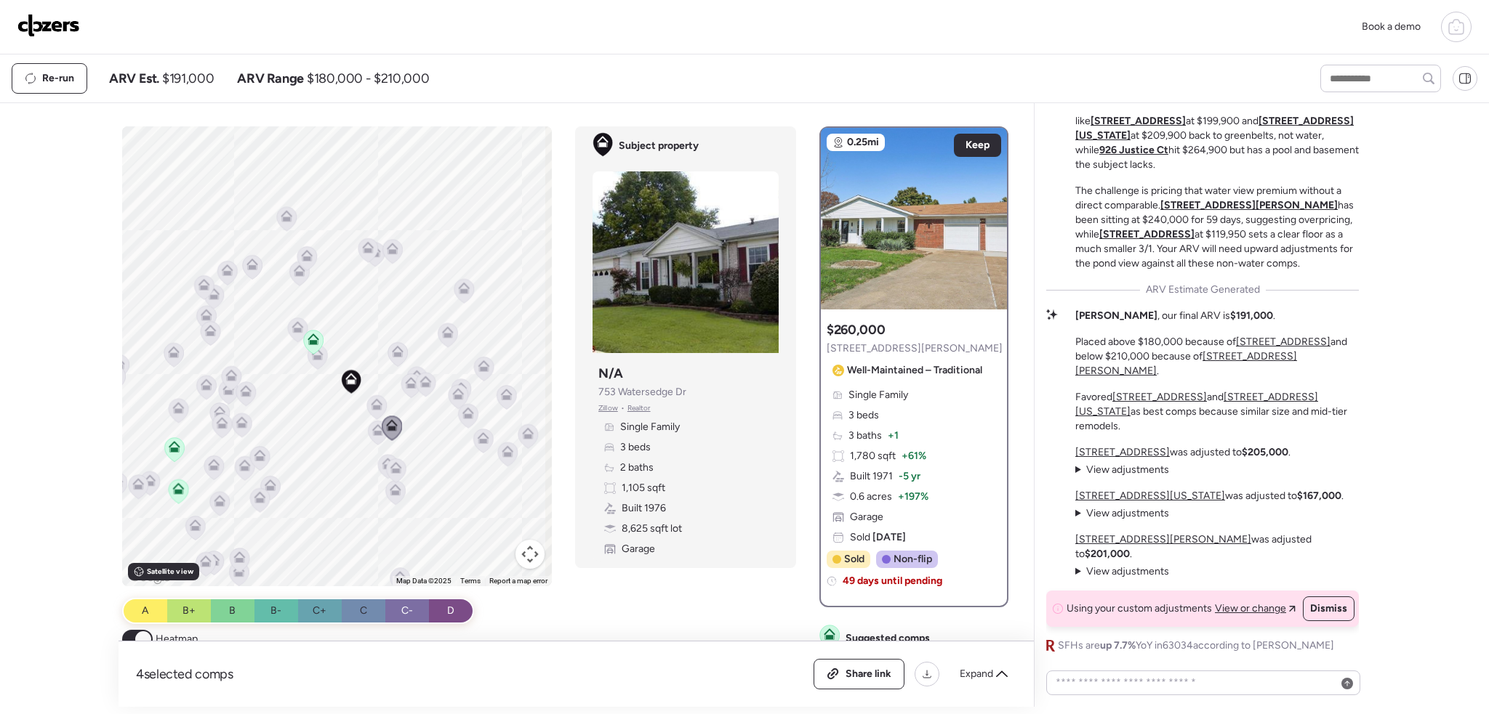
click at [390, 462] on icon at bounding box center [396, 468] width 12 height 12
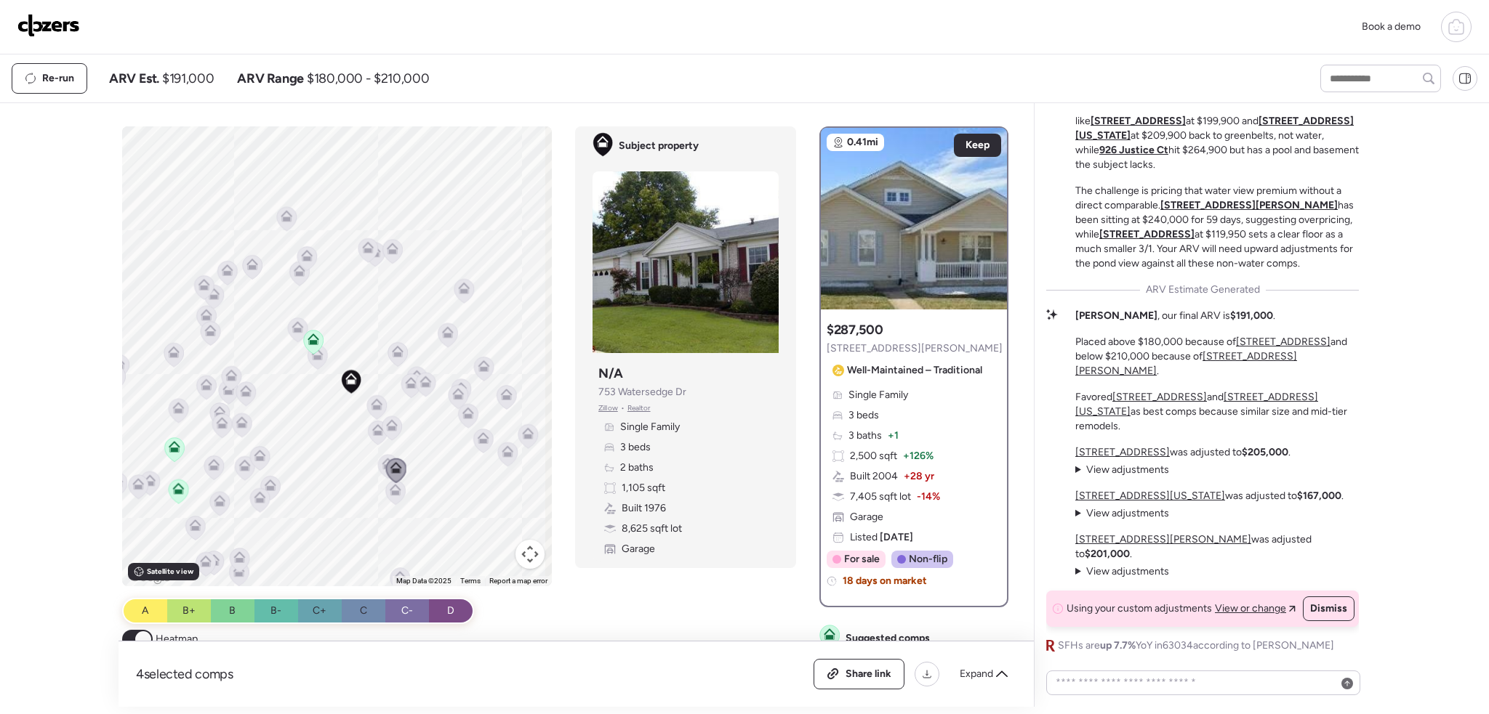
click at [382, 459] on icon at bounding box center [388, 464] width 12 height 12
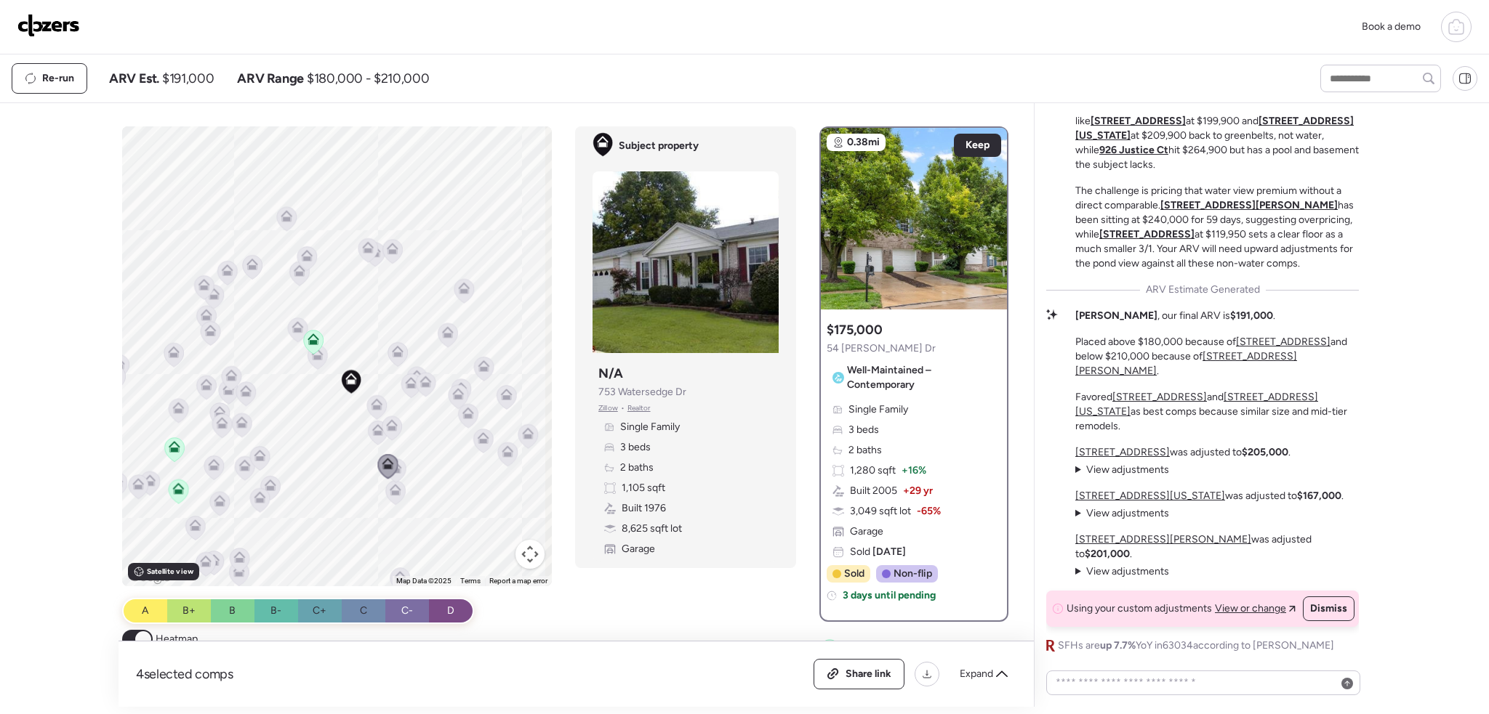
click at [390, 491] on icon at bounding box center [394, 493] width 9 height 4
